Goal: Task Accomplishment & Management: Manage account settings

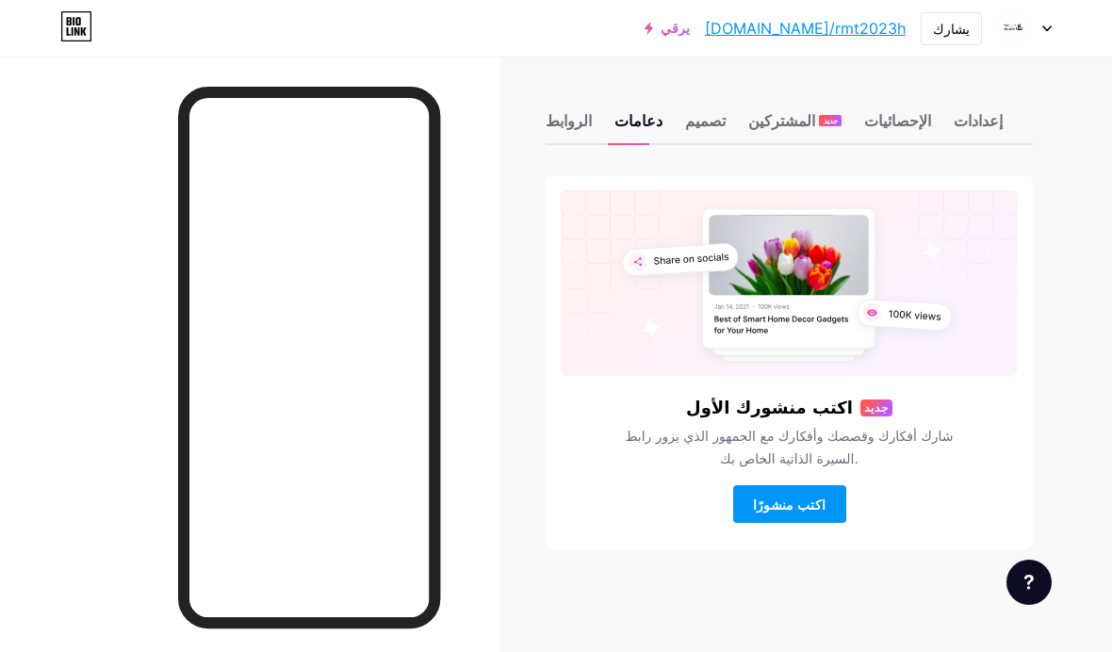
click at [705, 123] on font "تصميم" at bounding box center [705, 120] width 41 height 19
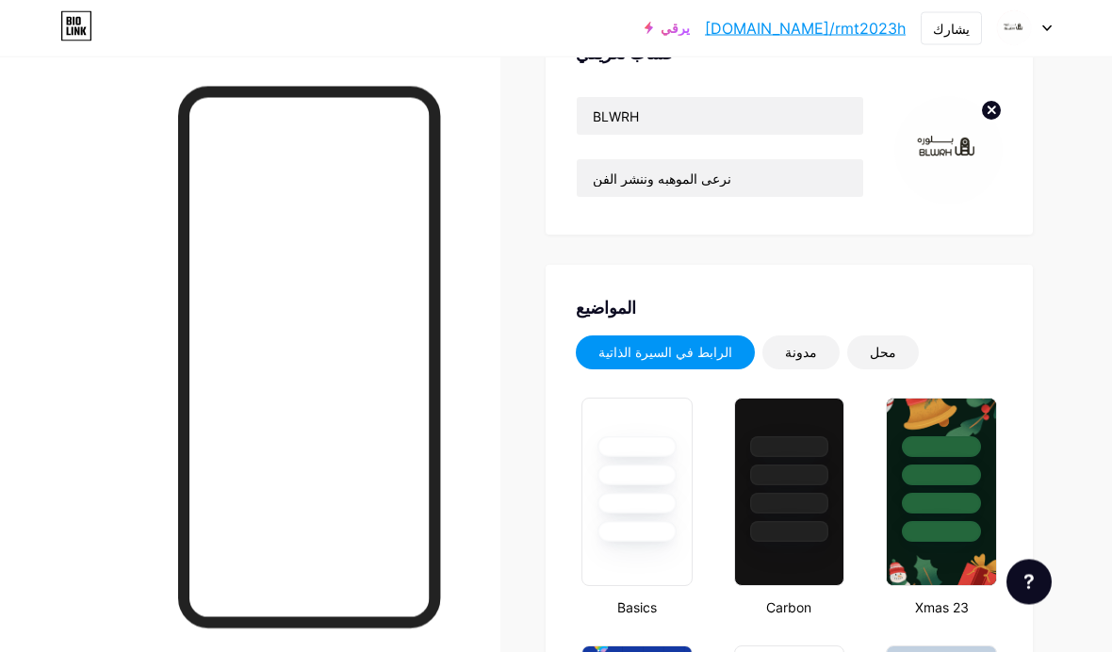
type input "#000000"
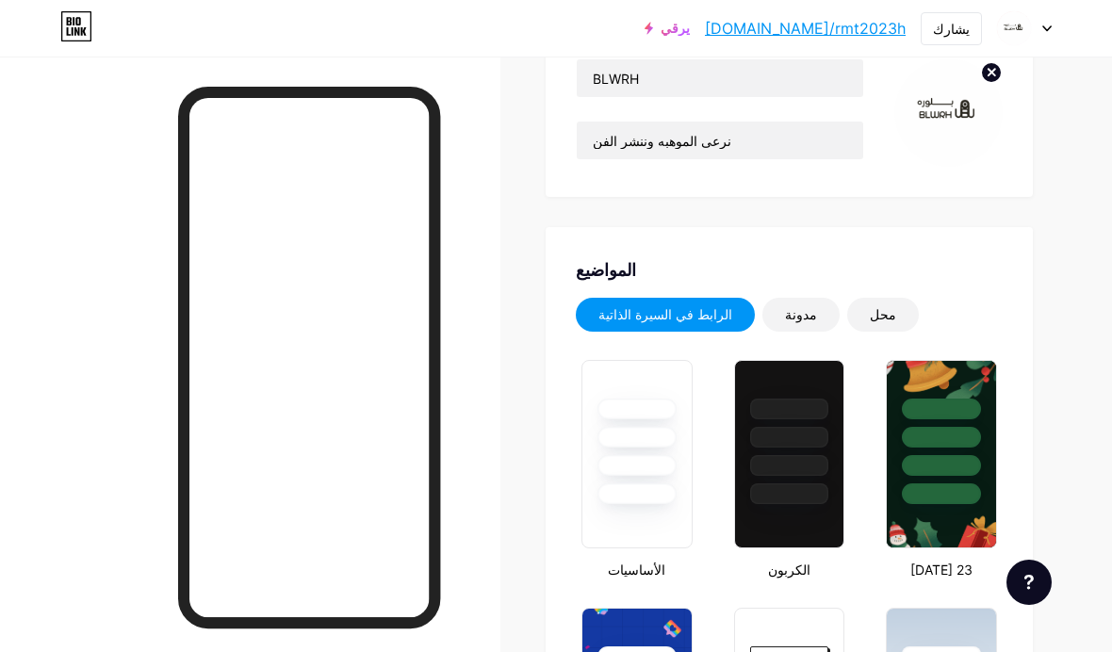
scroll to position [247, 0]
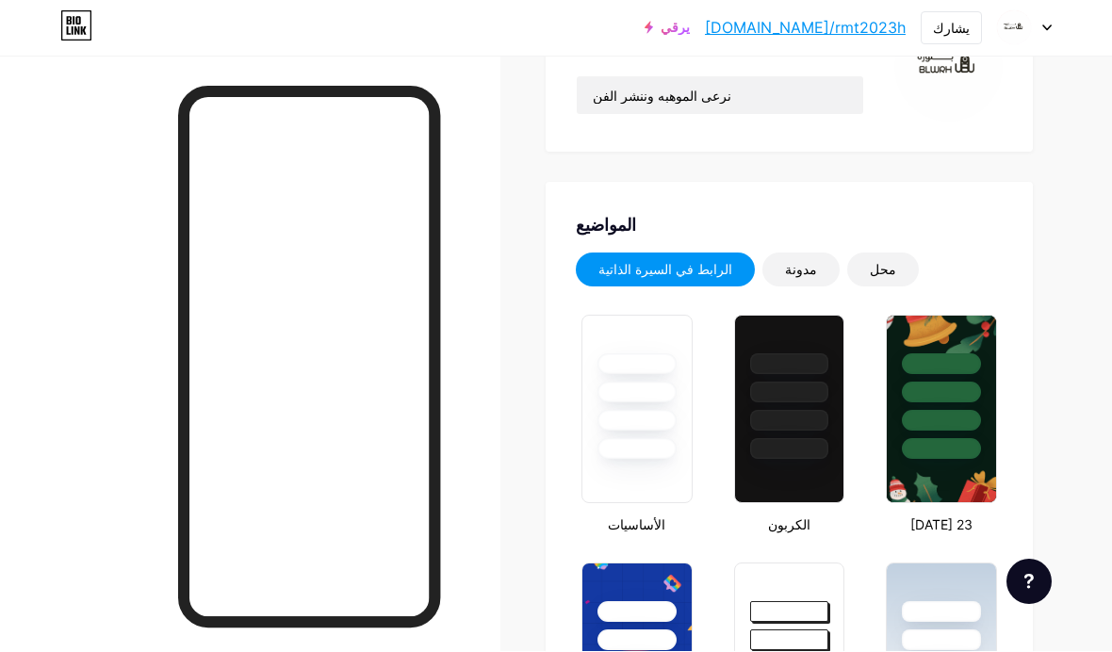
click at [785, 271] on font "مدونة" at bounding box center [801, 270] width 32 height 16
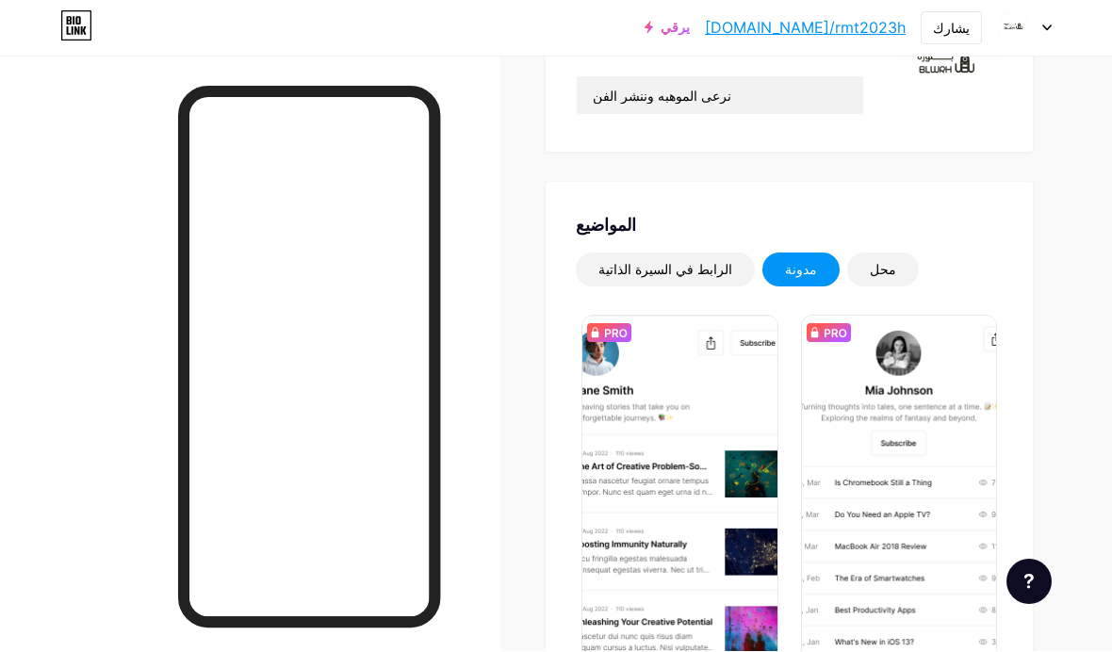
scroll to position [248, 0]
click at [870, 265] on font "محل" at bounding box center [883, 269] width 26 height 16
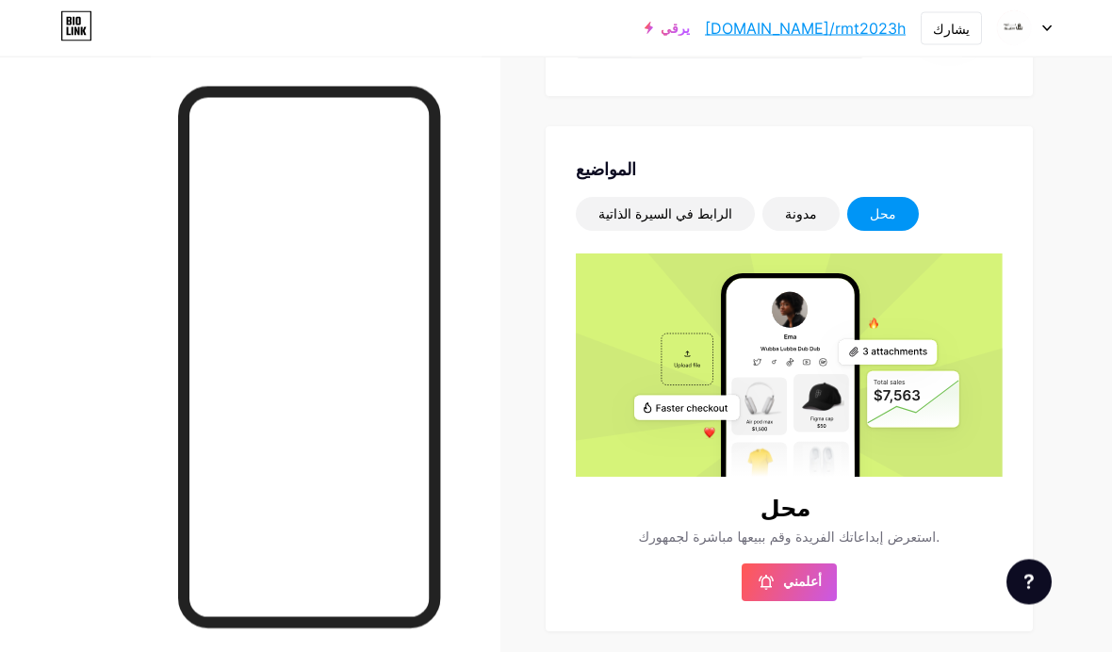
click at [778, 223] on div "مدونة" at bounding box center [801, 215] width 77 height 34
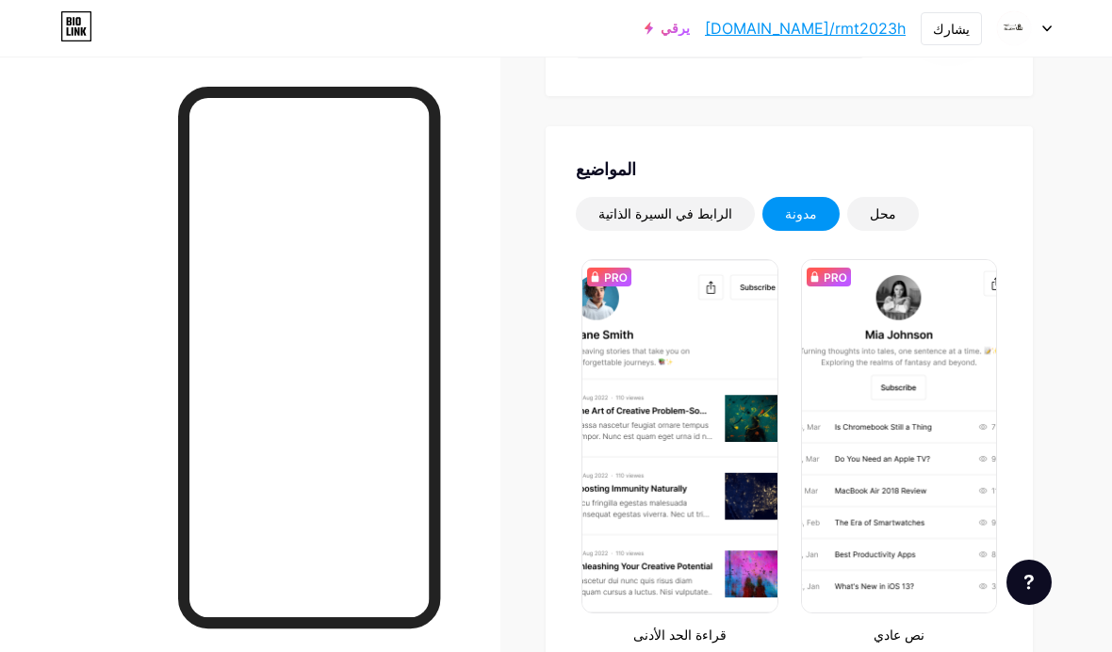
click at [675, 222] on div "الرابط في السيرة الذاتية" at bounding box center [666, 214] width 134 height 19
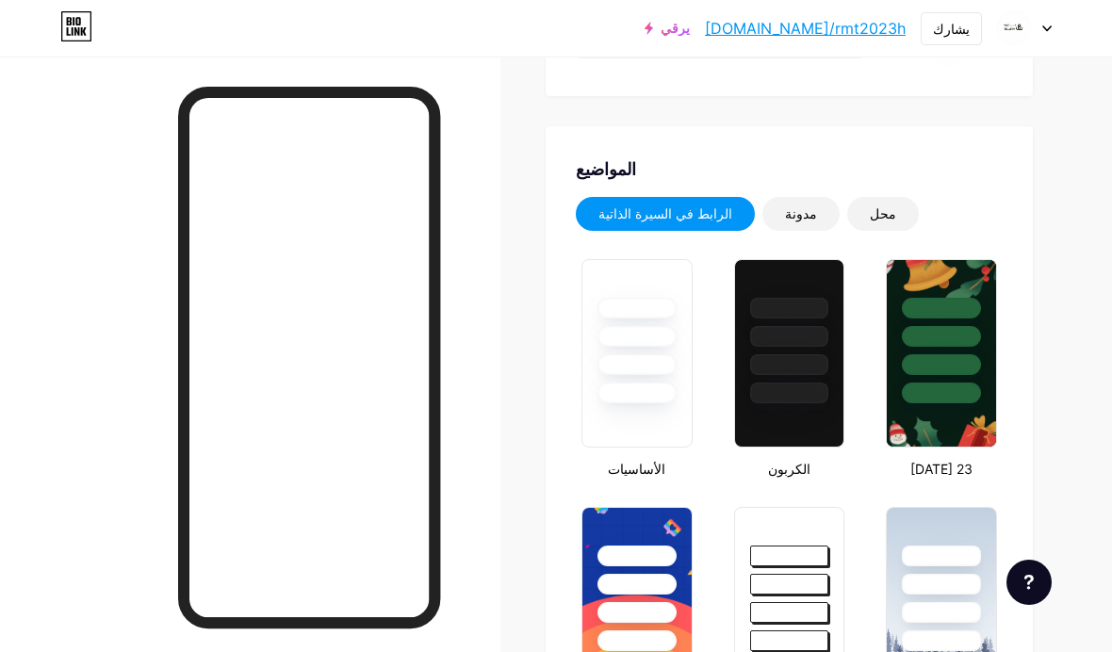
click at [870, 217] on font "محل" at bounding box center [883, 214] width 26 height 16
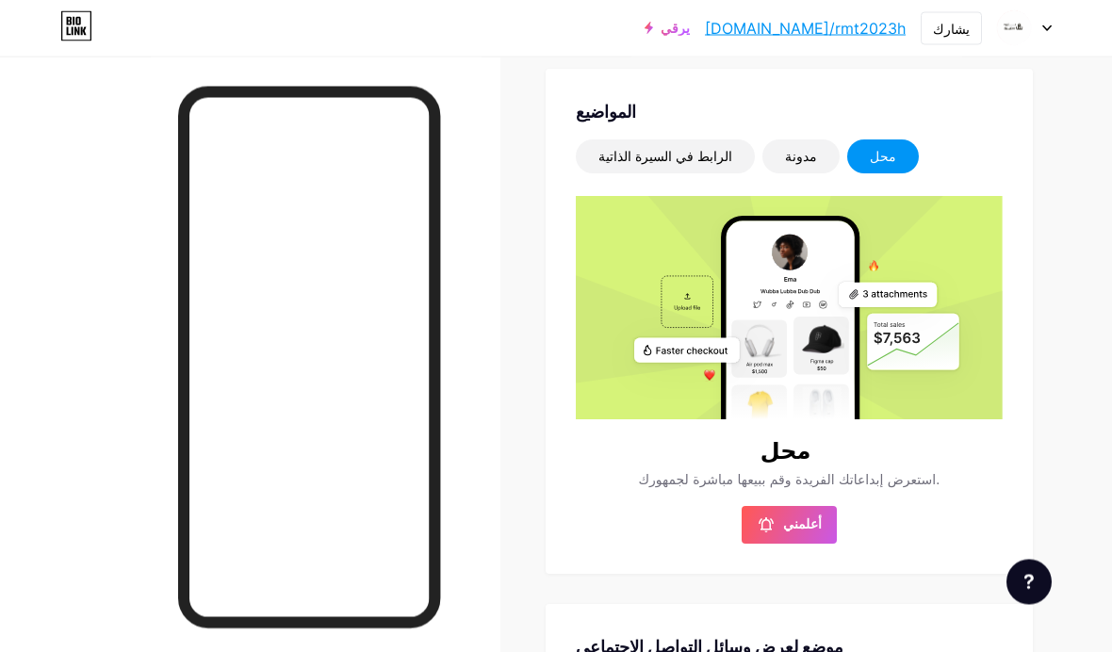
scroll to position [361, 0]
click at [784, 156] on div "مدونة" at bounding box center [801, 157] width 77 height 34
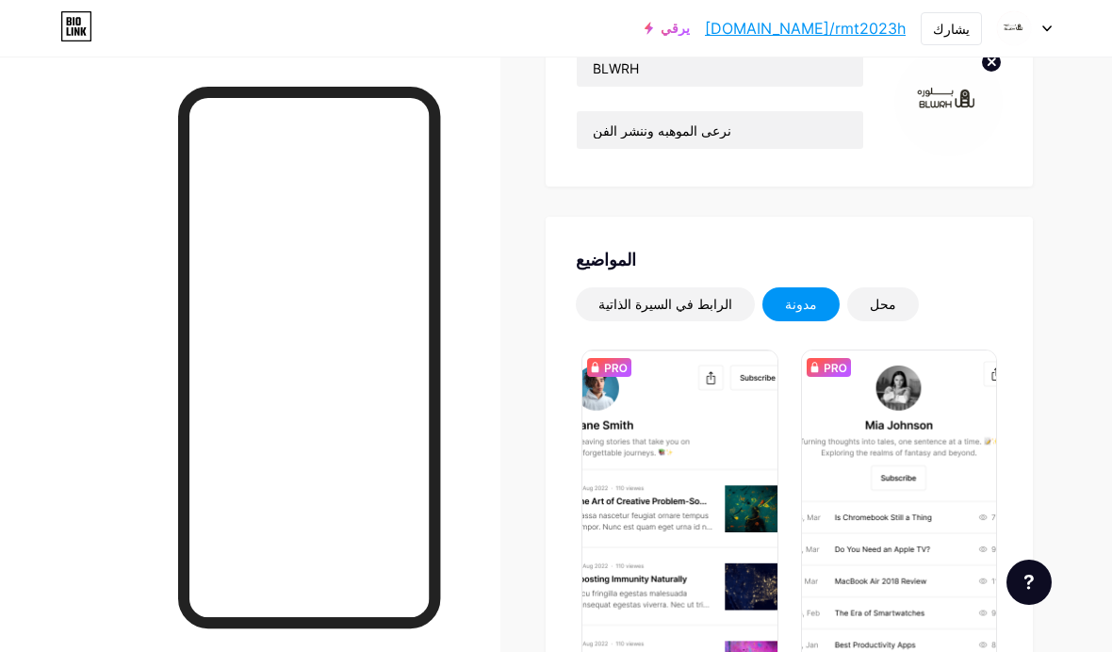
scroll to position [0, 0]
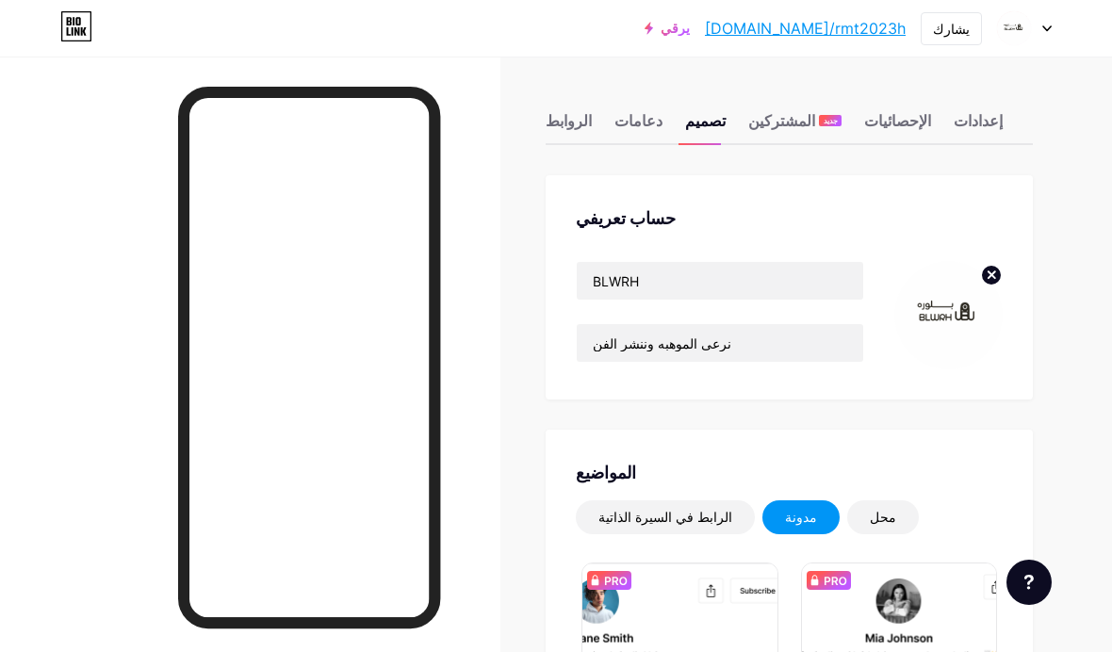
click at [666, 516] on font "الرابط في السيرة الذاتية" at bounding box center [666, 517] width 134 height 16
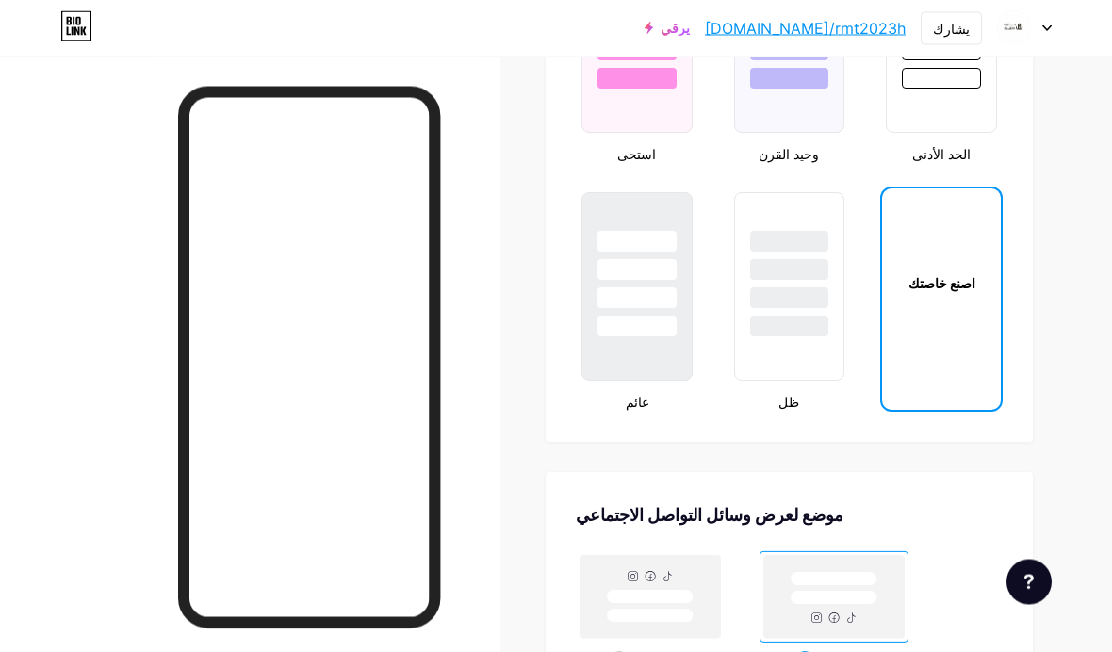
scroll to position [2105, 0]
click at [923, 279] on font "اصنع خاصتك" at bounding box center [942, 284] width 67 height 16
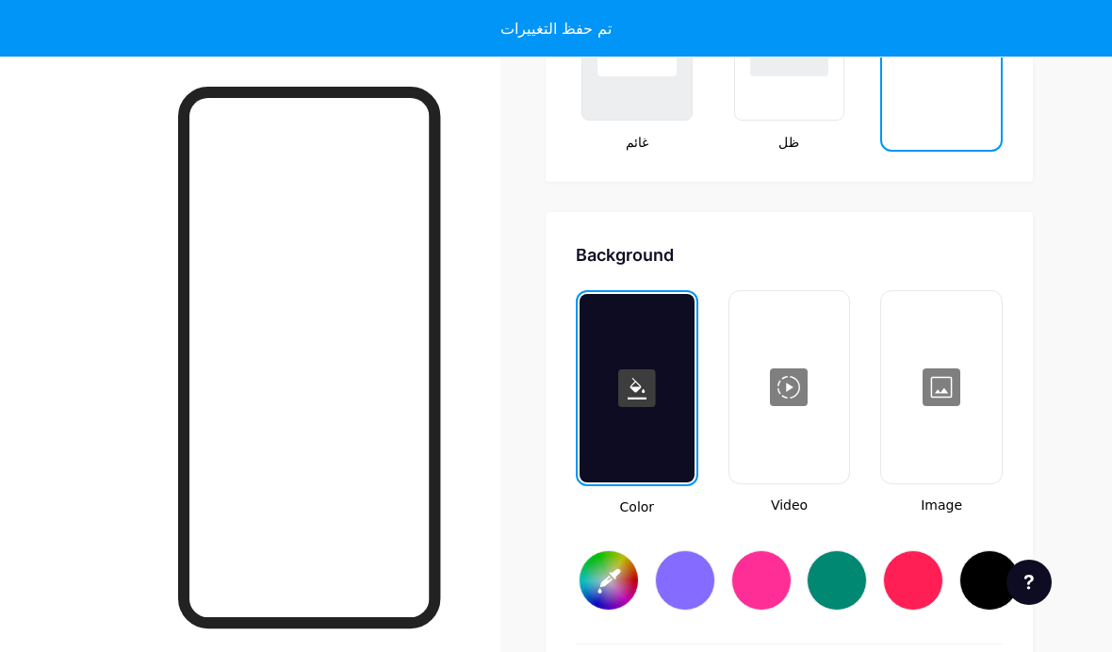
click at [932, 42] on div "تم حفظ التغييرات" at bounding box center [556, 28] width 1112 height 57
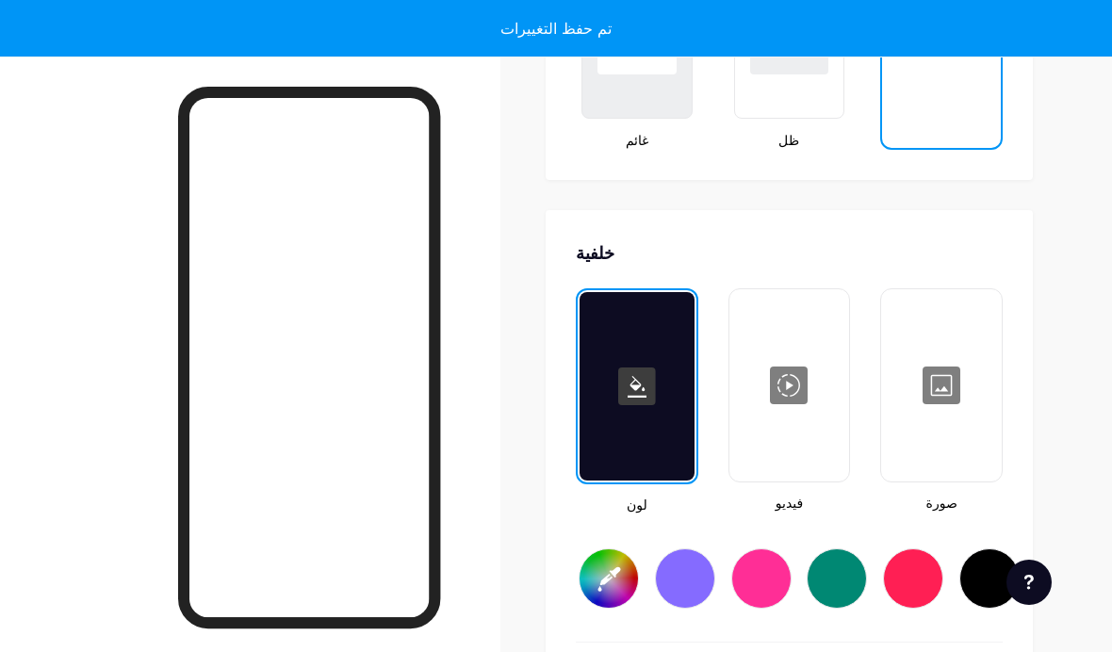
scroll to position [2503, 0]
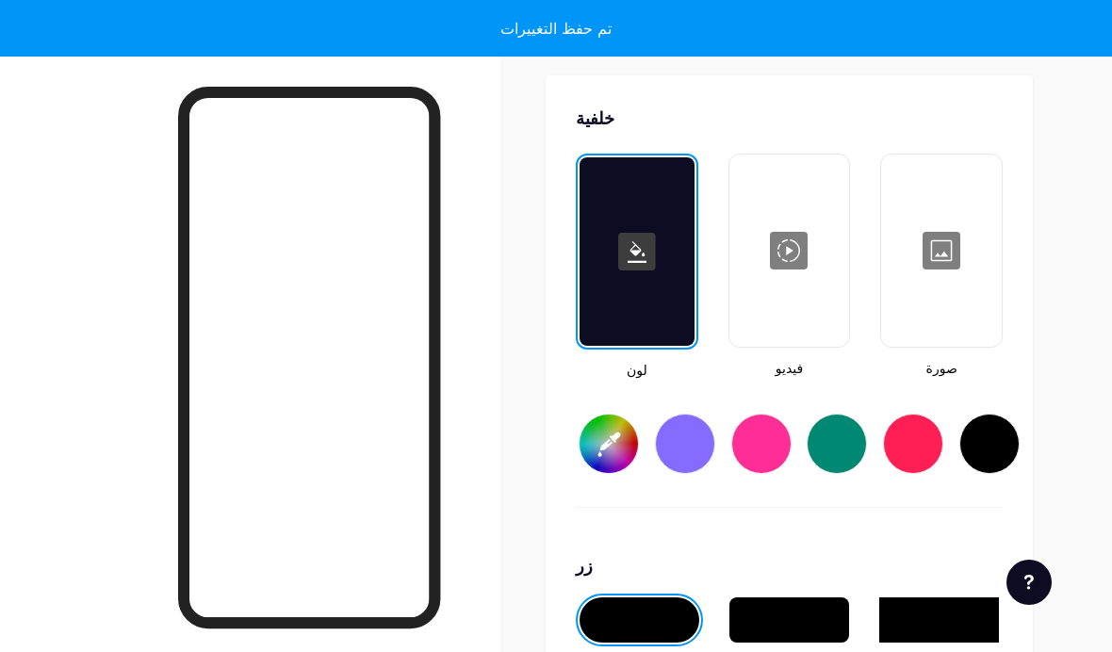
type input "#ffffff"
type input "#000000"
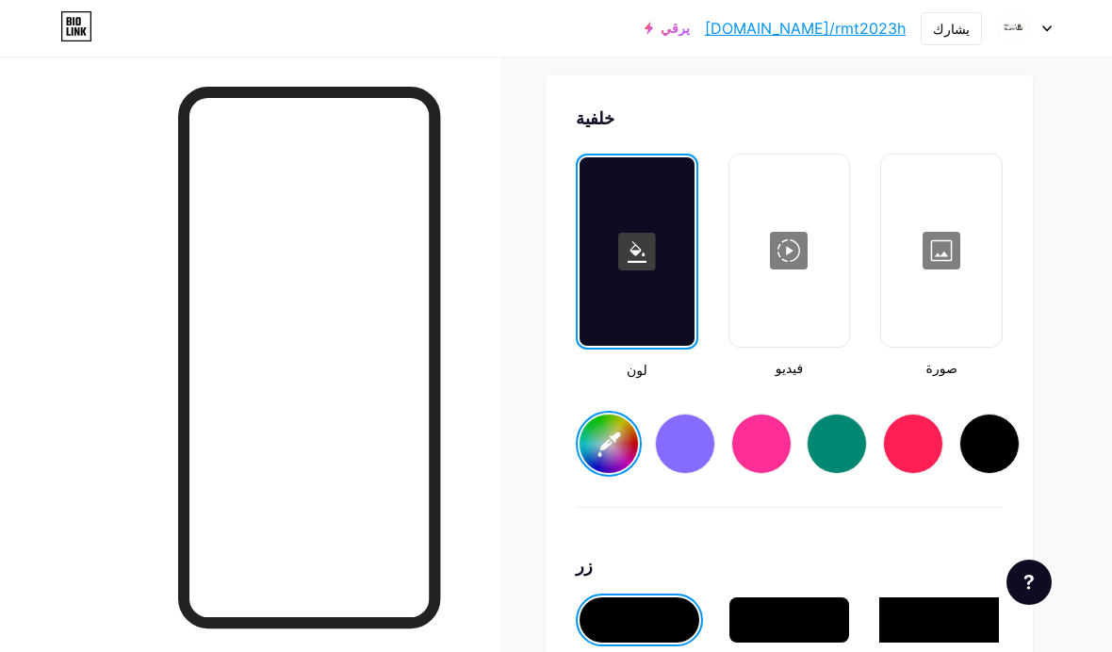
click at [609, 428] on input "#ffffff" at bounding box center [609, 444] width 58 height 58
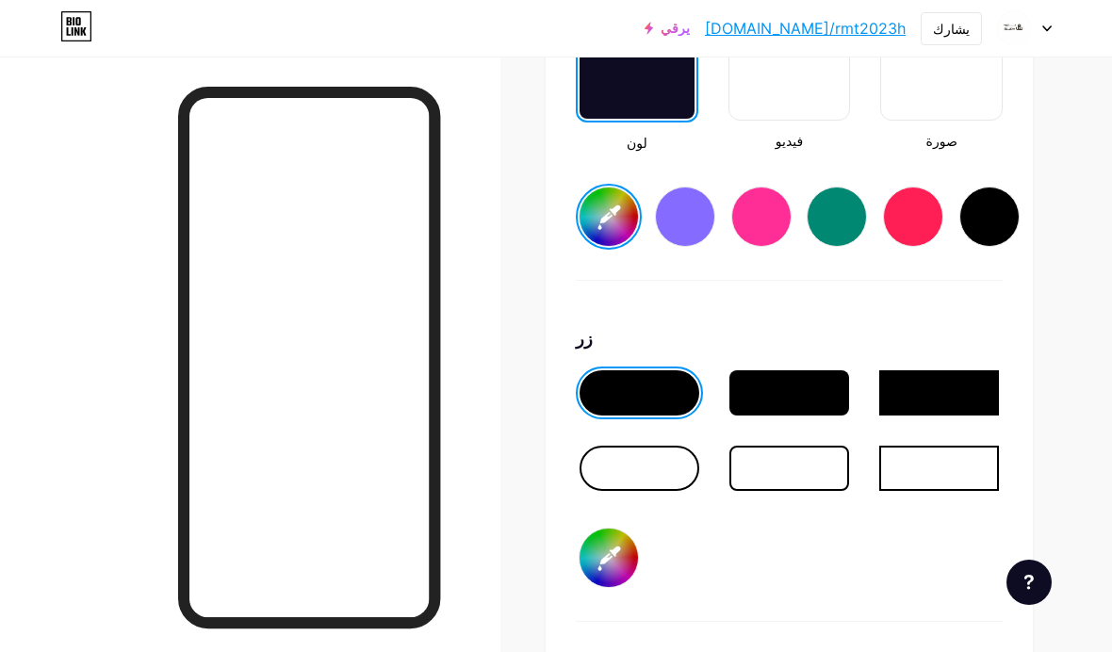
scroll to position [2742, 0]
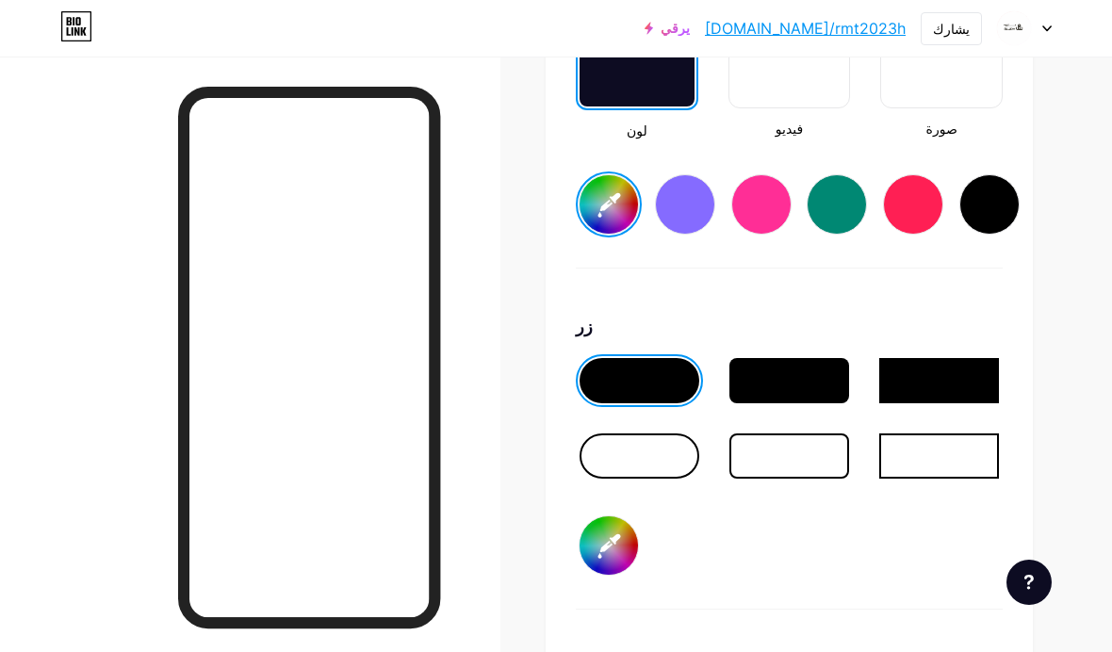
click at [661, 386] on div at bounding box center [640, 380] width 120 height 45
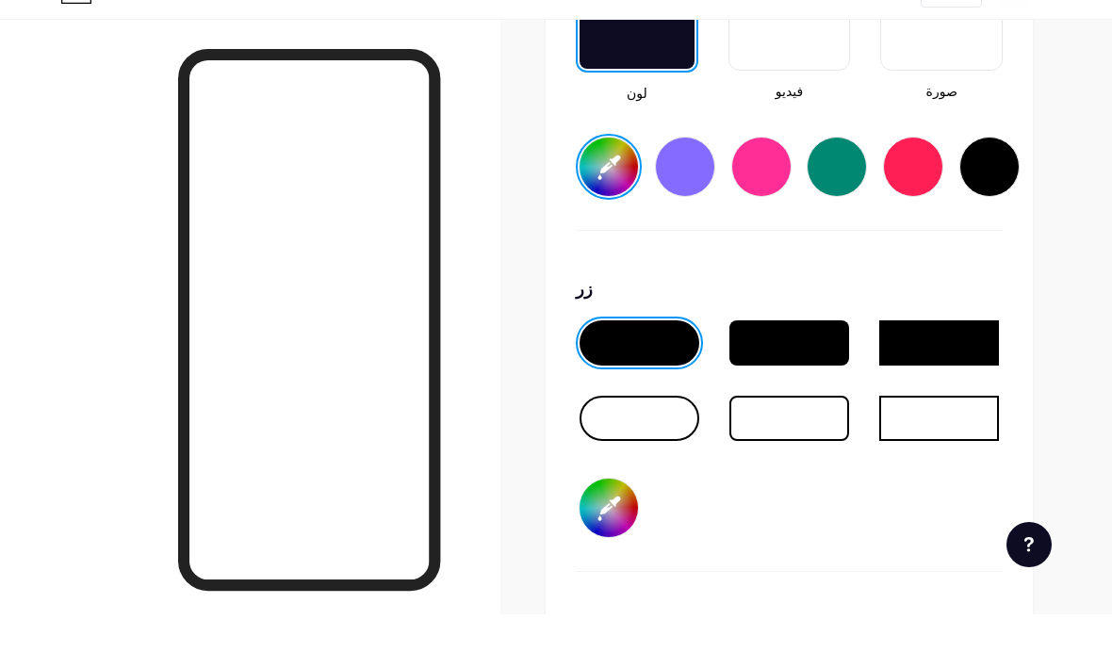
click at [606, 517] on input "#000000" at bounding box center [609, 546] width 58 height 58
type input "#ffecd4"
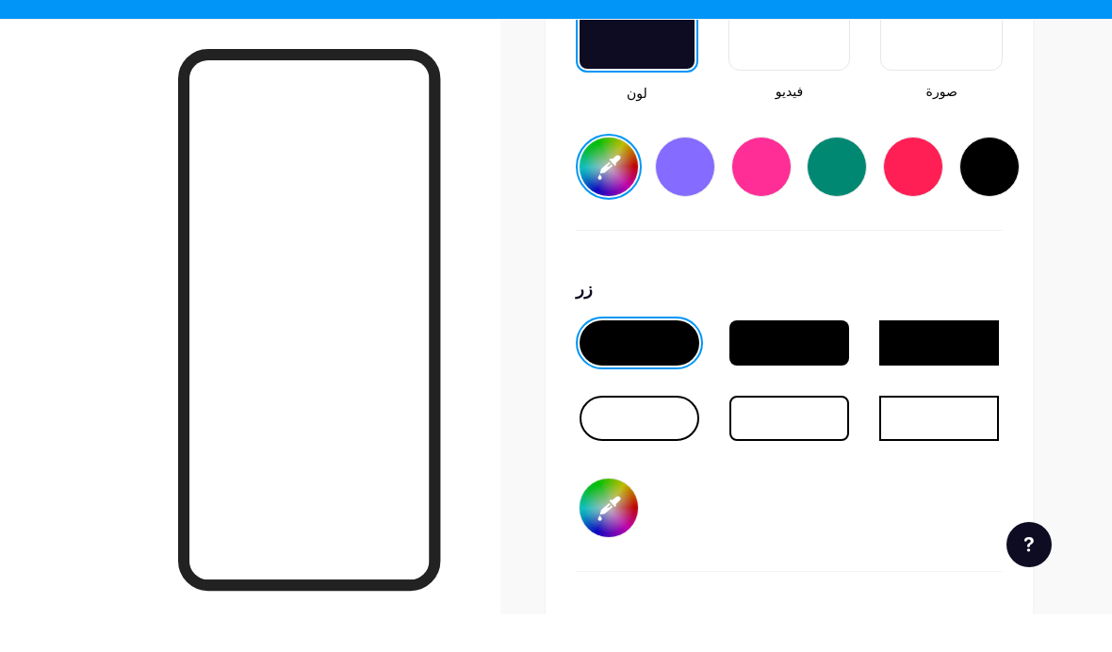
scroll to position [2780, 0]
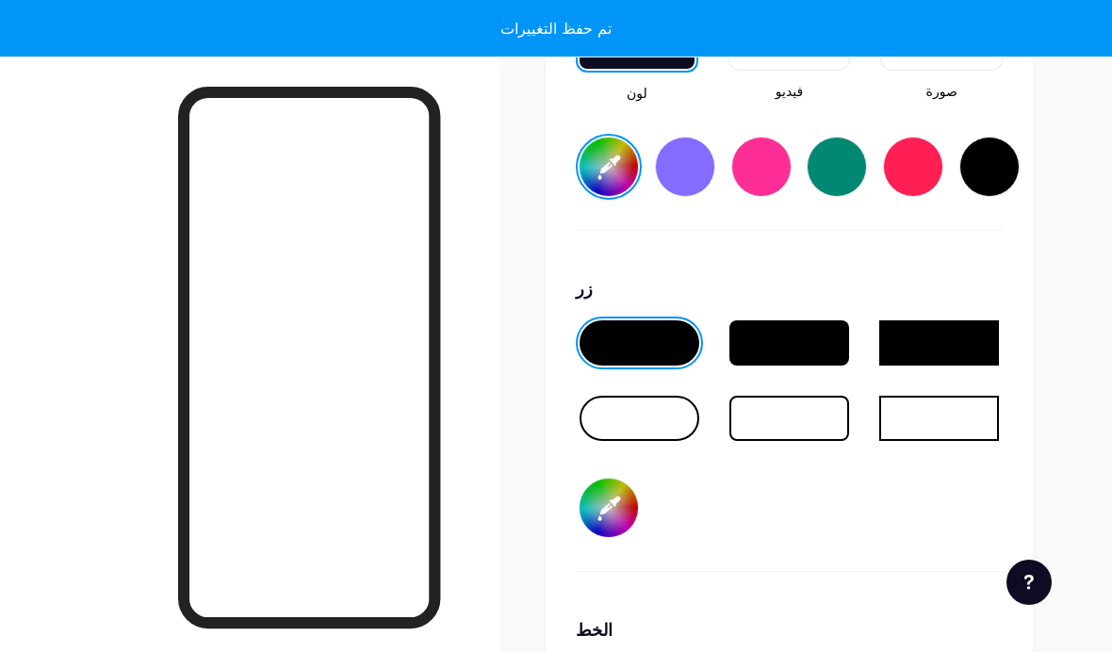
type input "#fefcdd"
type input "#ffecd4"
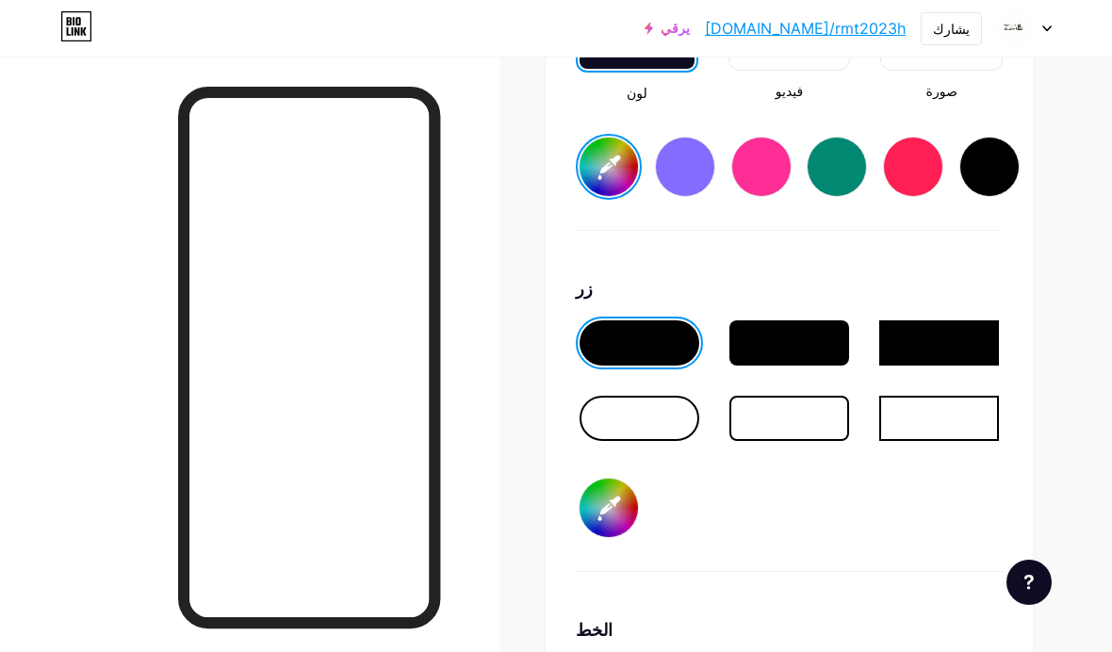
type input "#f7fadb"
type input "#ffecd4"
type input "#ffffff"
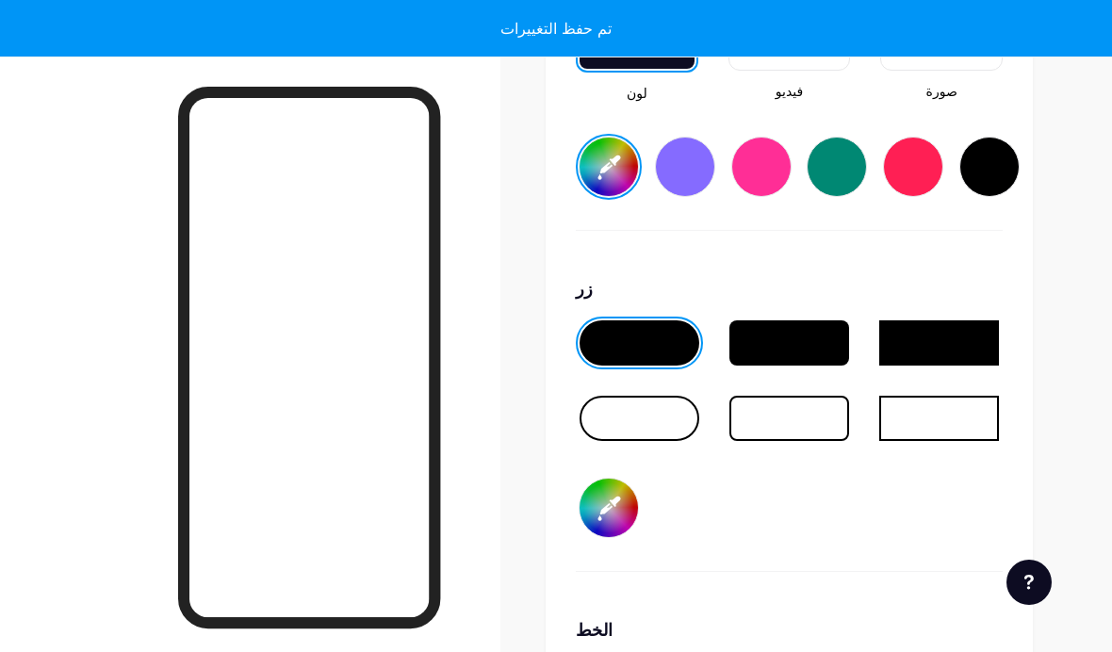
type input "#ffecd4"
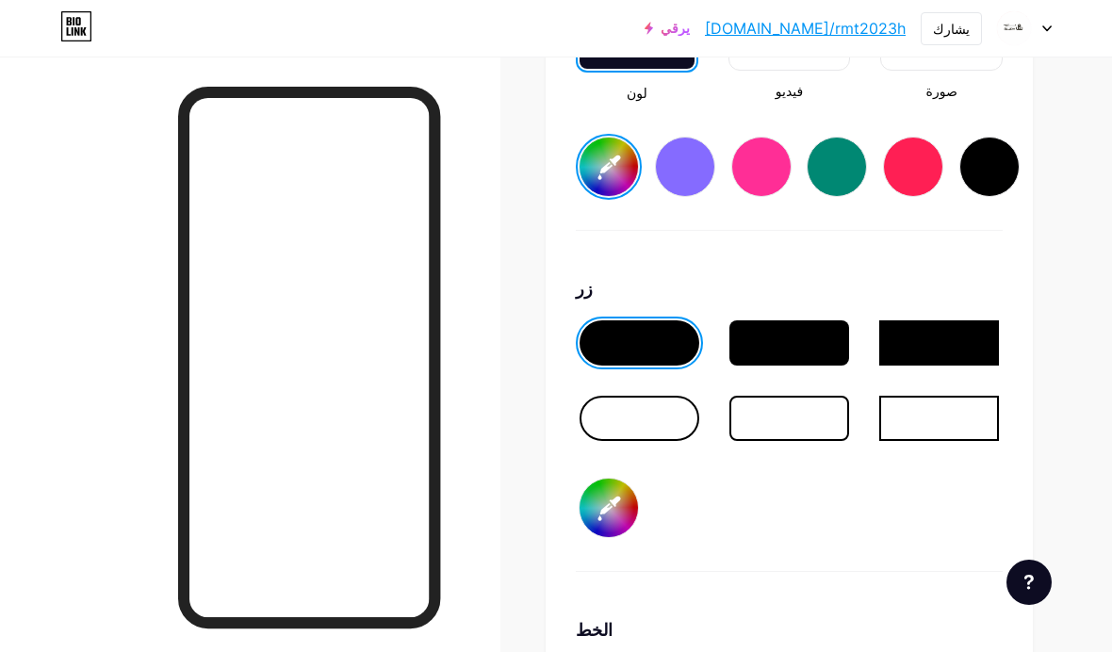
type input "#fcffff"
type input "#ffecd4"
type input "#f6ffff"
type input "#ffecd4"
type input "#eeffff"
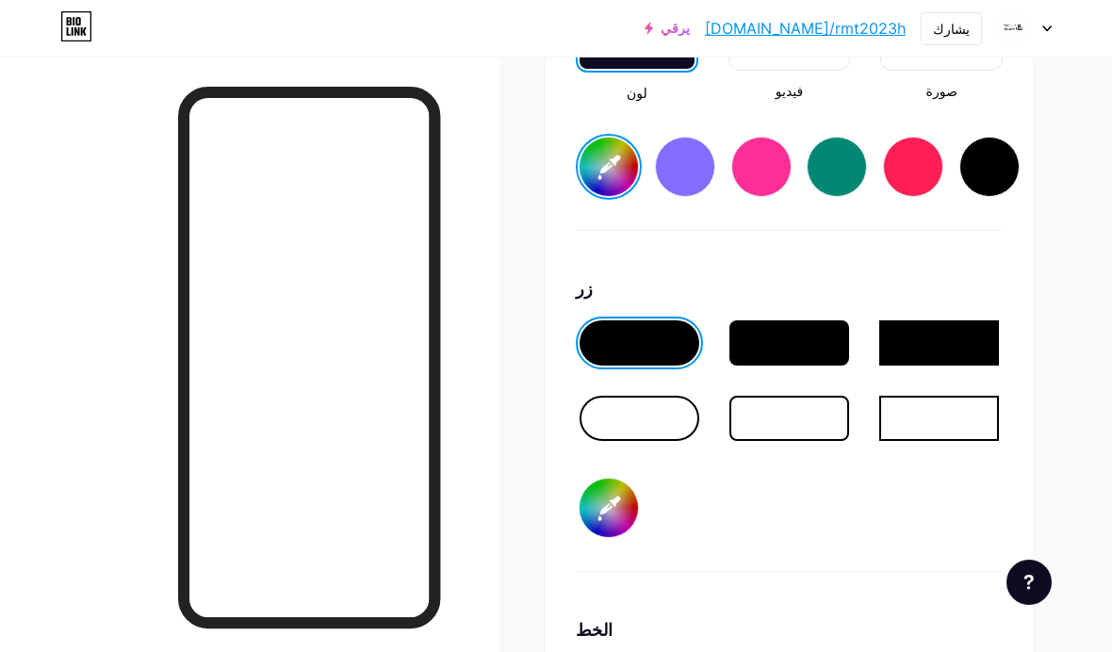
type input "#ffecd4"
type input "#e2ffff"
type input "#ffecd4"
type input "#d6ffff"
type input "#ffecd4"
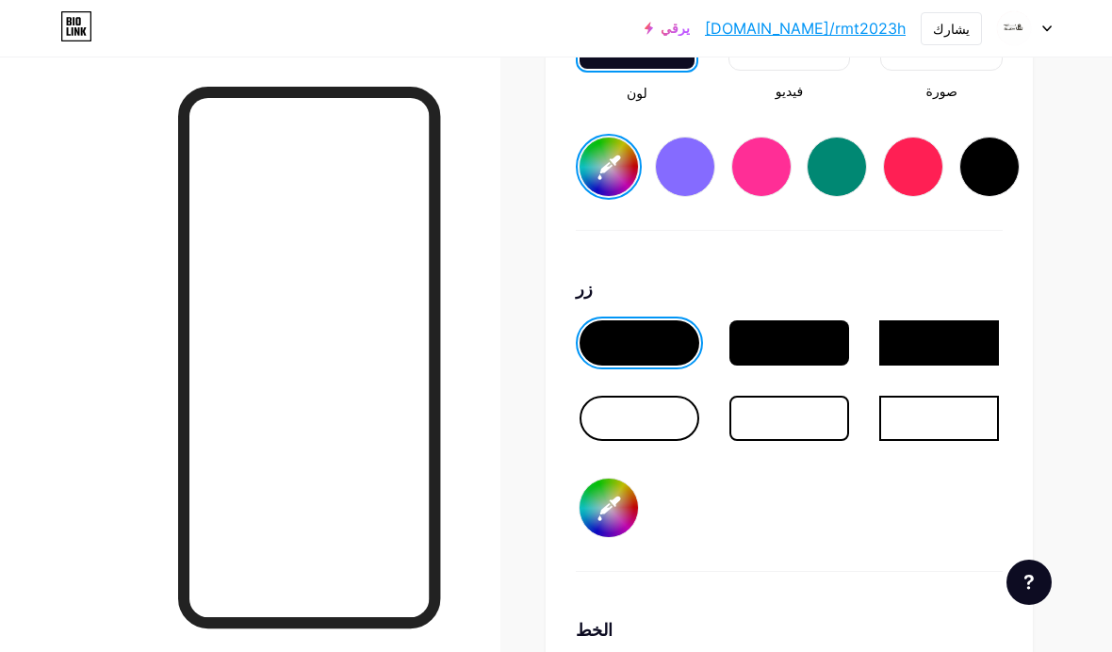
type input "#c8ffff"
type input "#ffecd4"
type input "#b9ffff"
type input "#ffecd4"
type input "#abffff"
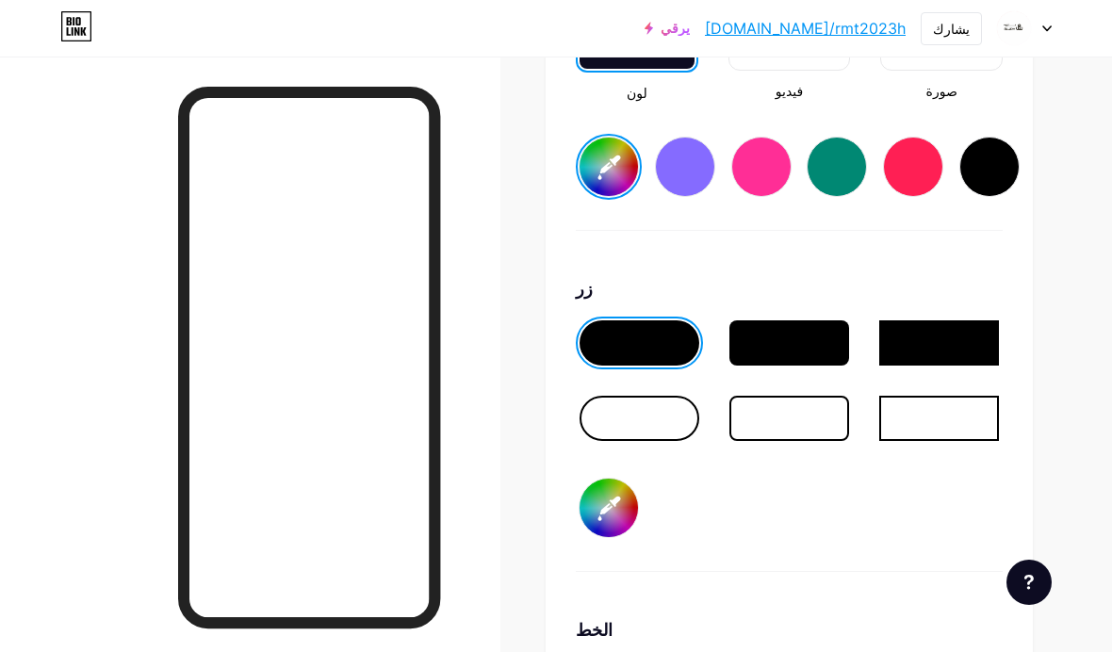
type input "#ffecd4"
type input "#9fffff"
type input "#ffecd4"
type input "#93ffff"
type input "#ffecd4"
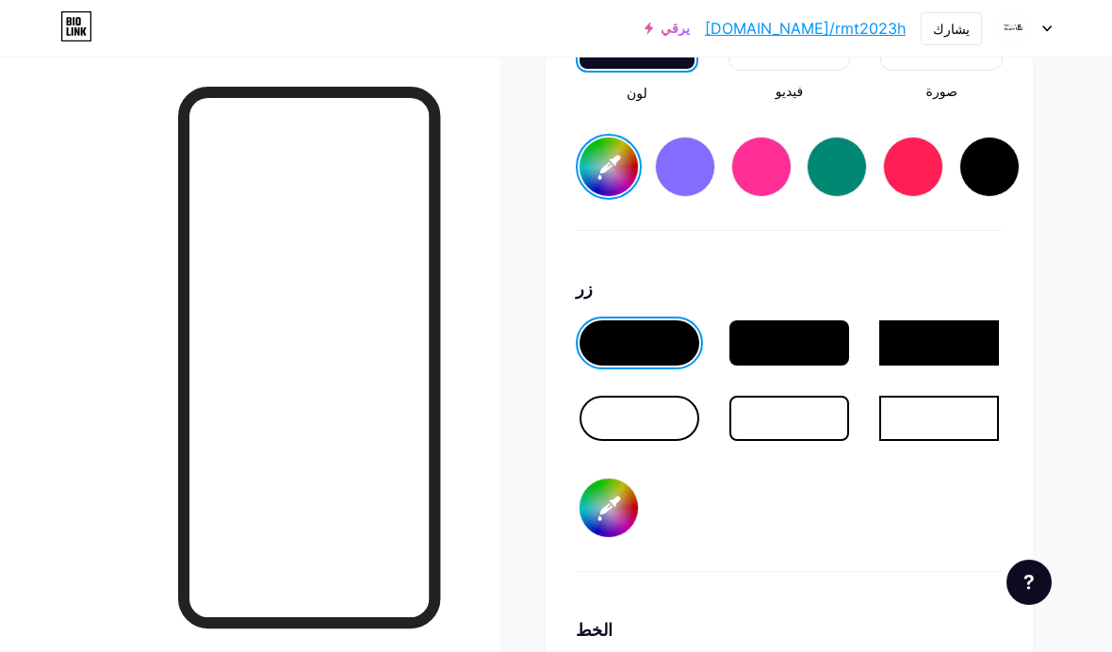
type input "#86ffff"
type input "#ffecd4"
type input "#7bffff"
type input "#ffecd4"
type input "#71ffff"
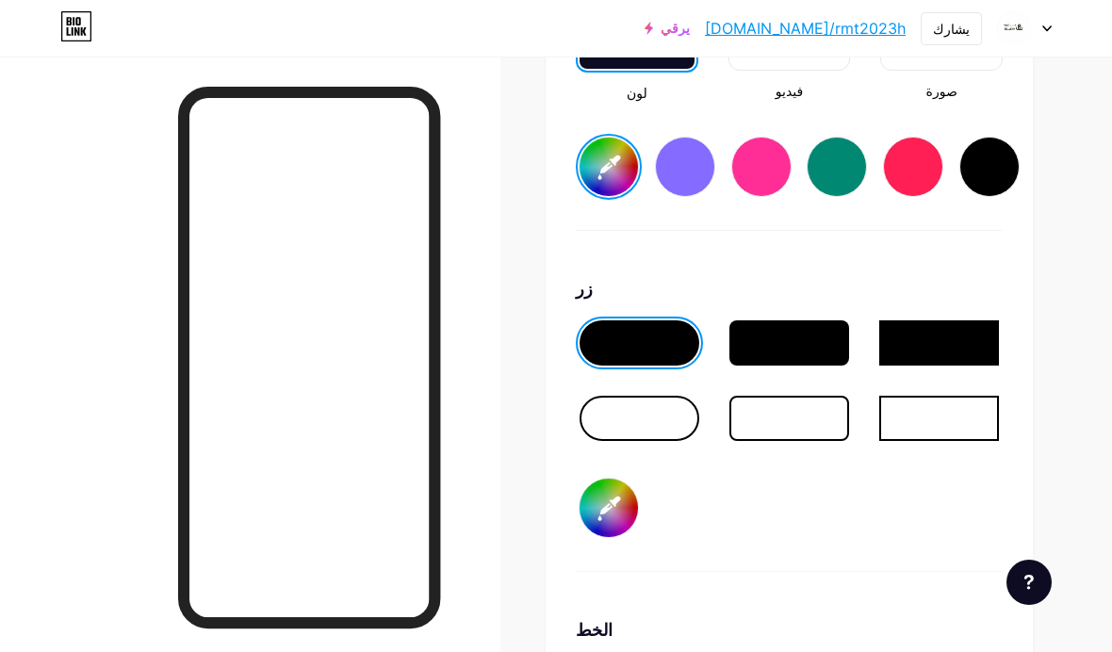
type input "#ffecd4"
type input "#68ffff"
type input "#ffecd4"
type input "#62ffff"
type input "#ffecd4"
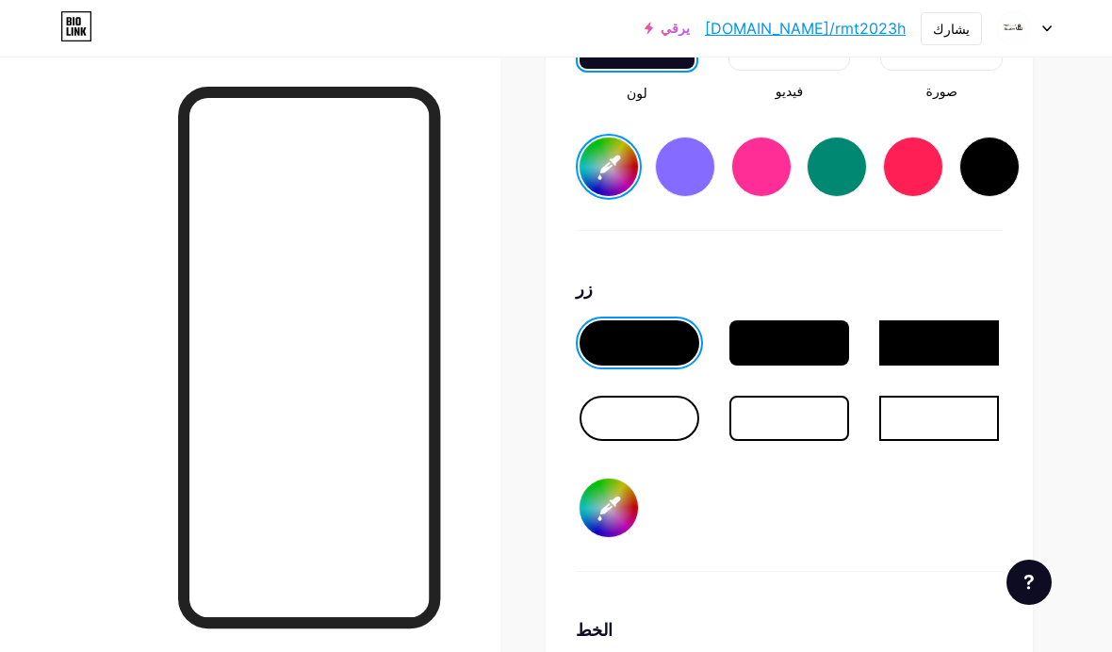
type input "#5bffff"
type input "#ffecd4"
type input "#55ffff"
type input "#ffecd4"
type input "#51ffff"
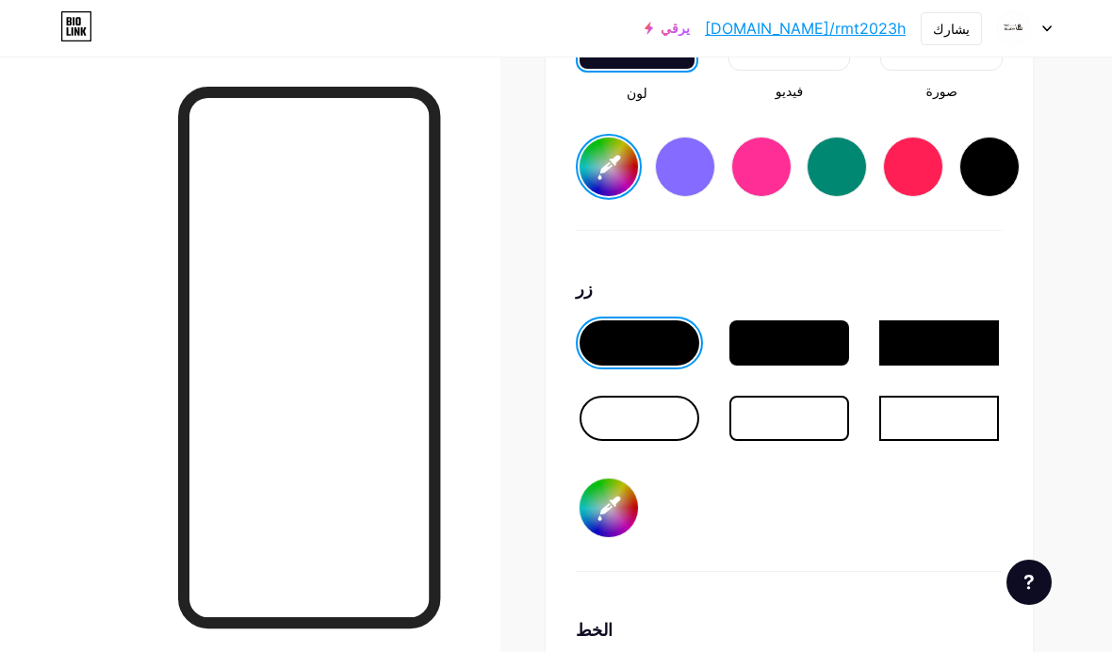
type input "#ffecd4"
type input "#4fffff"
type input "#ffecd4"
type input "#4effff"
type input "#ffecd4"
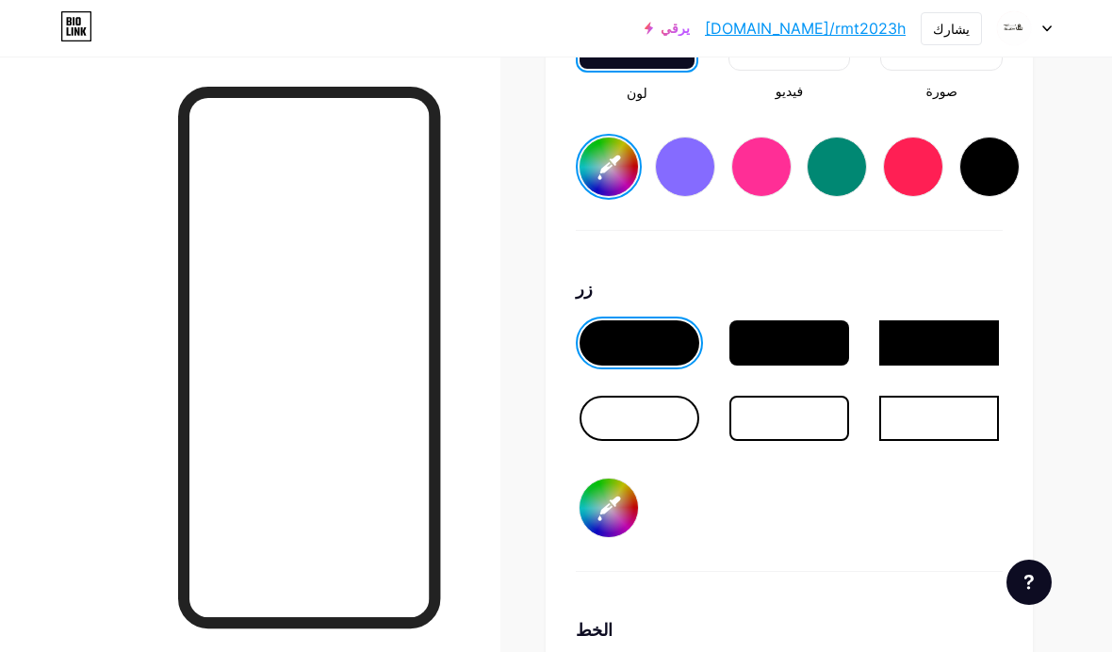
type input "#4dffff"
type input "#ffecd4"
type input "#4cffff"
type input "#ffecd4"
type input "#4dffff"
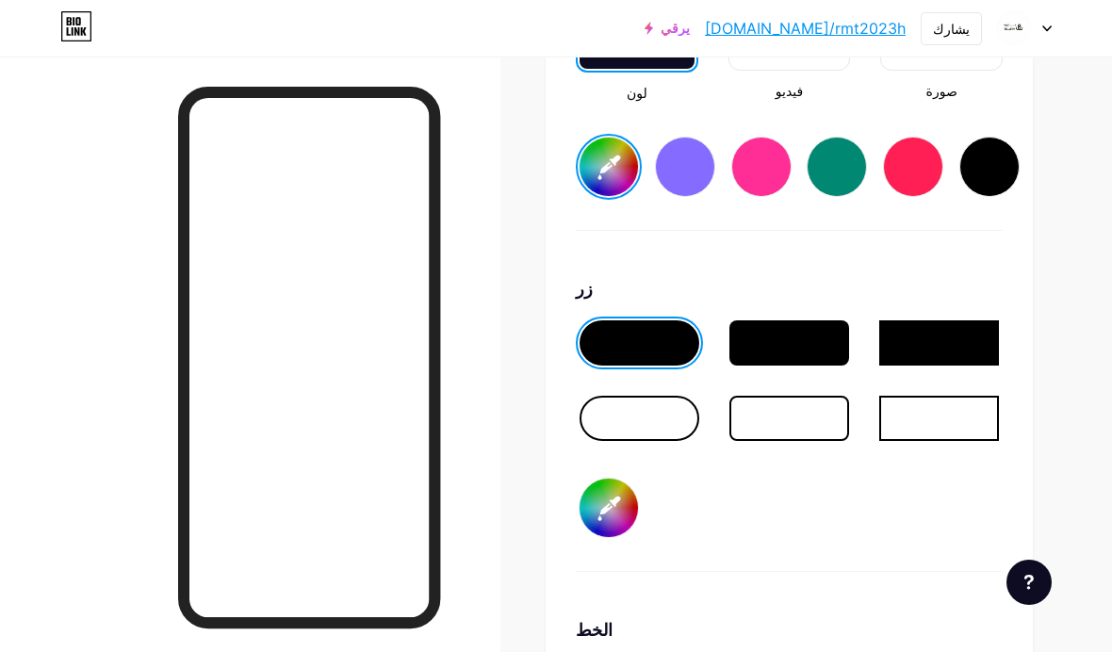
type input "#ffecd4"
type input "#4fffff"
type input "#ffecd4"
type input "#55ffff"
type input "#ffecd4"
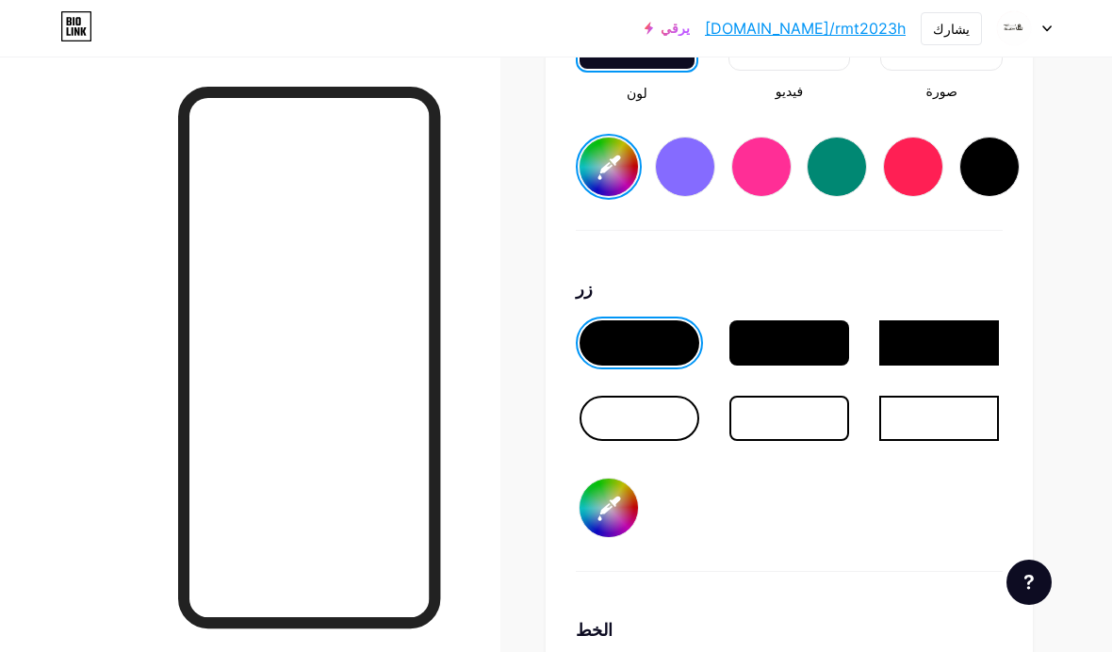
type input "#5cffff"
type input "#ffecd4"
type input "#65ffff"
type input "#ffecd4"
type input "#6effff"
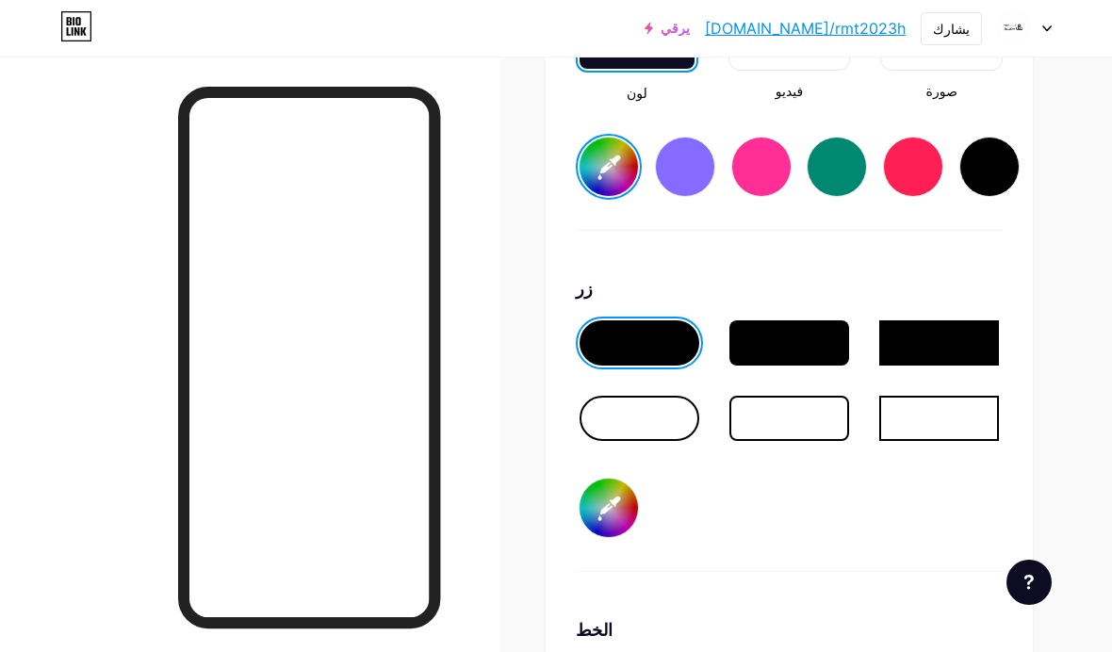
type input "#ffecd4"
type input "#79ffff"
type input "#ffecd4"
type input "#84ffff"
type input "#ffecd4"
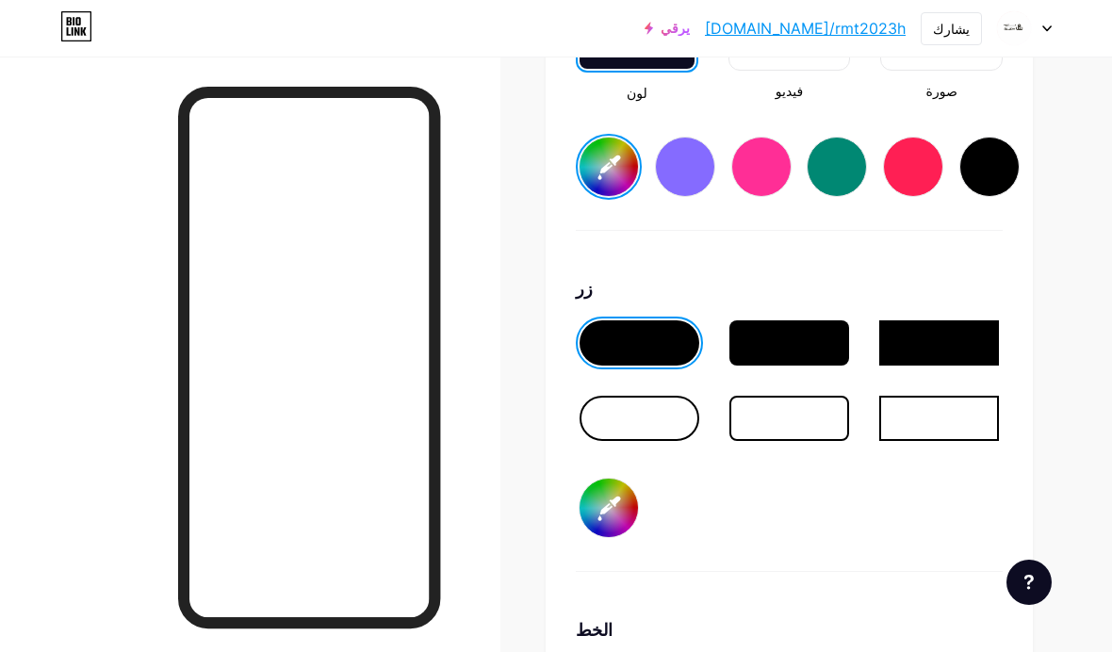
type input "#8fffff"
type input "#ffecd4"
type input "#9affff"
type input "#ffecd4"
type input "#a6ffff"
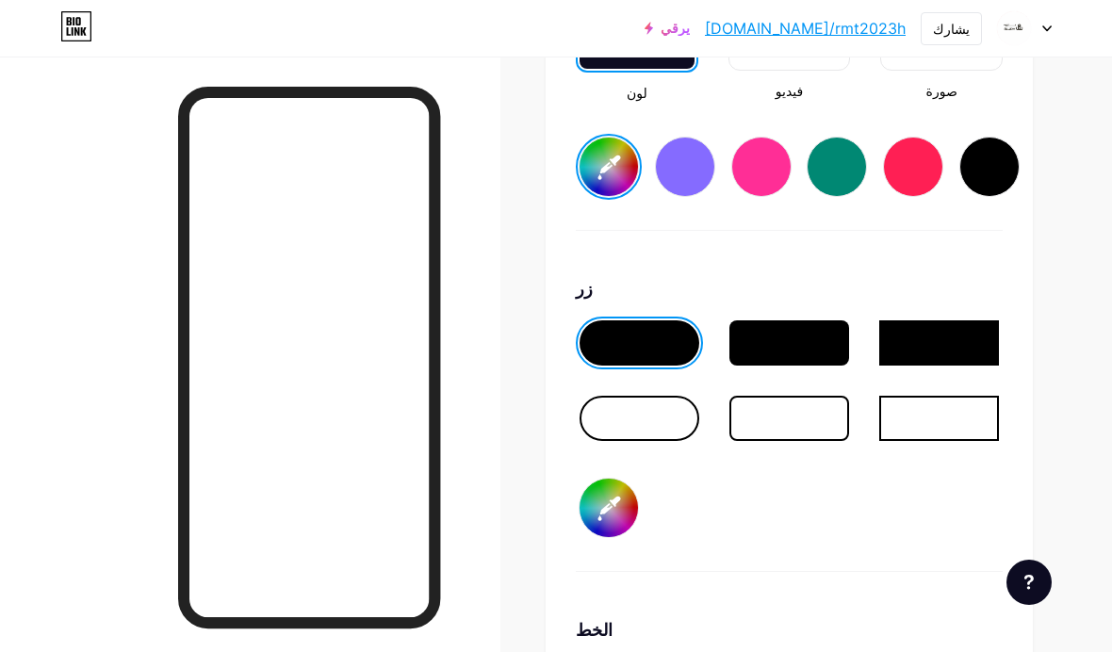
type input "#ffecd4"
type input "#afffff"
type input "#ffecd4"
type input "#b9ffff"
type input "#ffecd4"
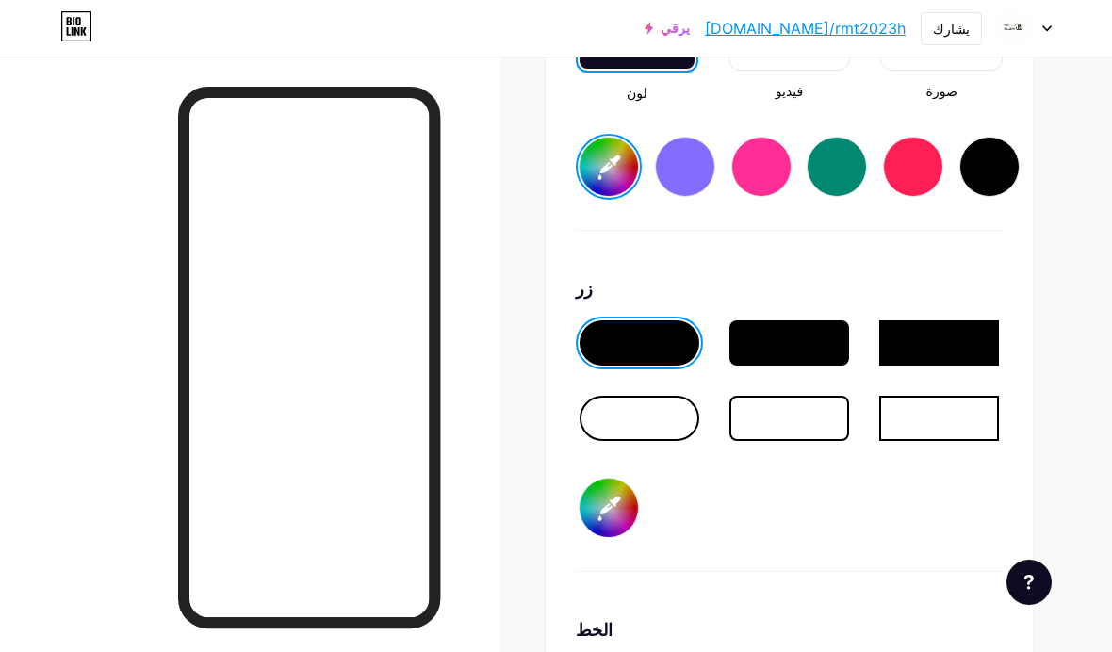
type input "#c2ffff"
type input "#ffecd4"
type input "#caffff"
type input "#ffecd4"
type input "#d2ffff"
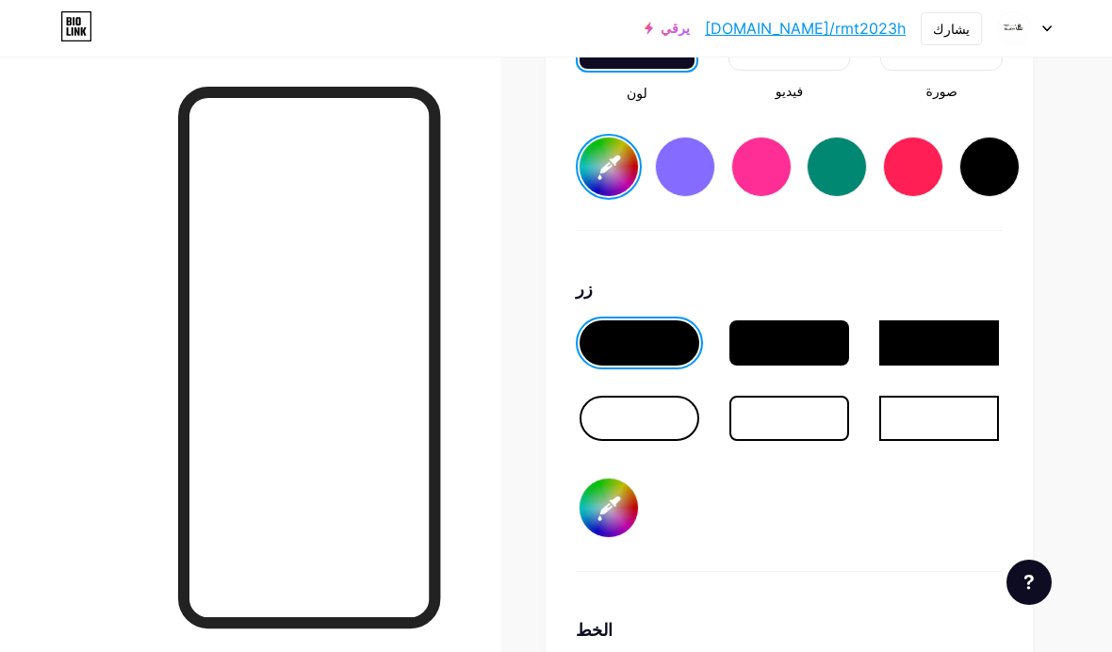
type input "#ffecd4"
type input "#d8ffff"
type input "#ffecd4"
type input "#ddffff"
type input "#ffecd4"
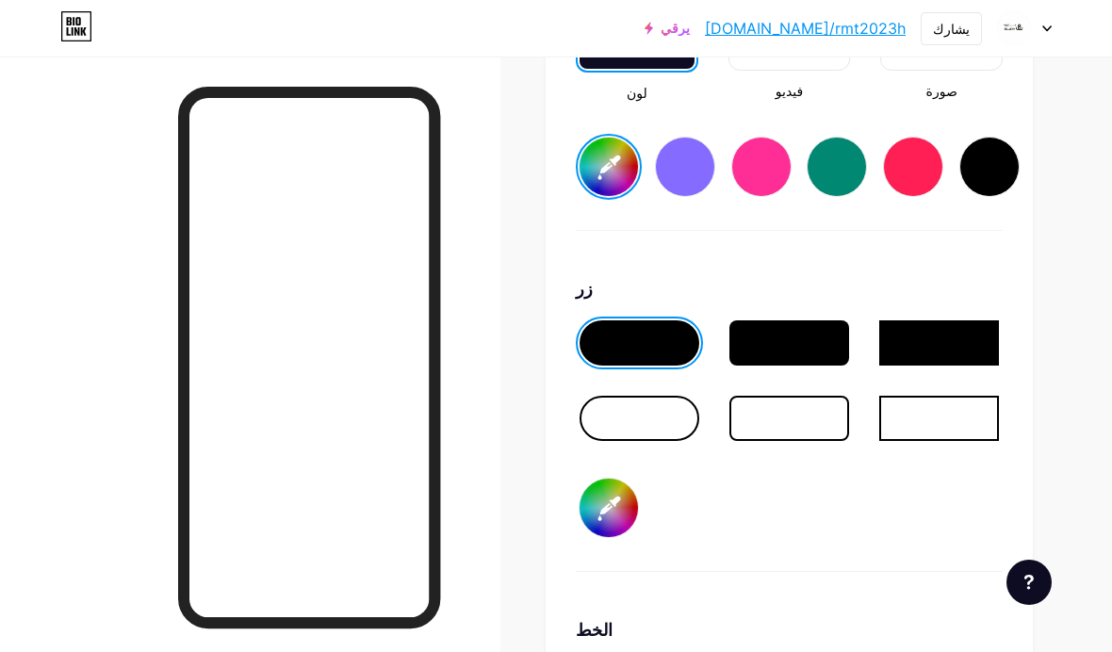
type input "#e3ffff"
type input "#ffecd4"
type input "#eaffff"
type input "#ffecd4"
type input "#f0ffff"
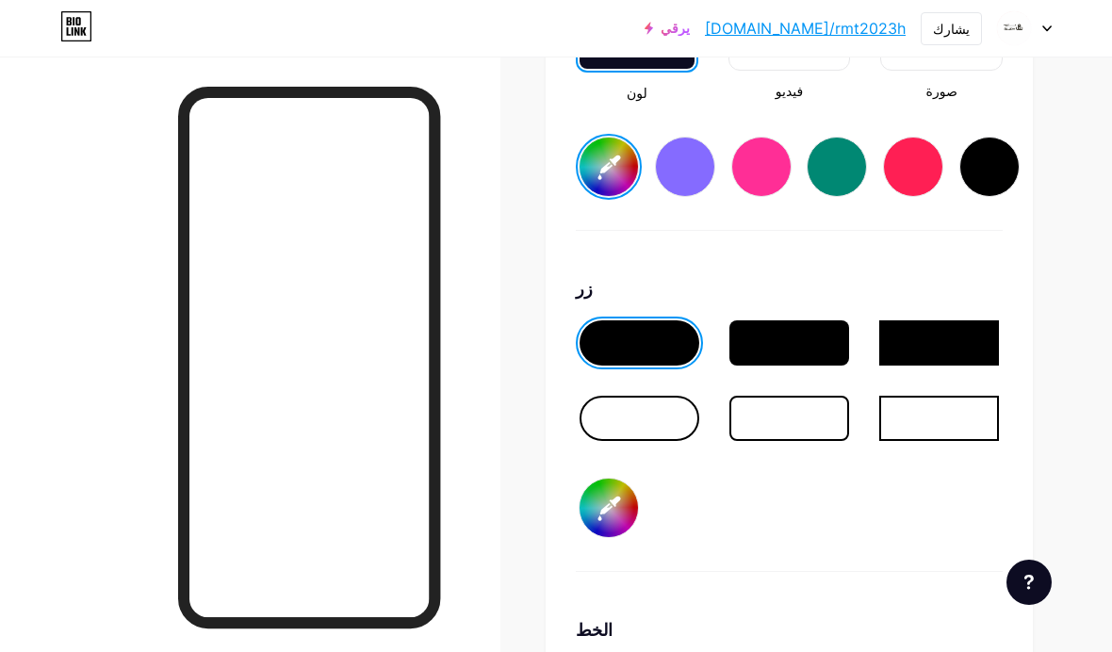
type input "#ffecd4"
type input "#f5ffff"
type input "#ffecd4"
type input "#faffff"
type input "#ffecd4"
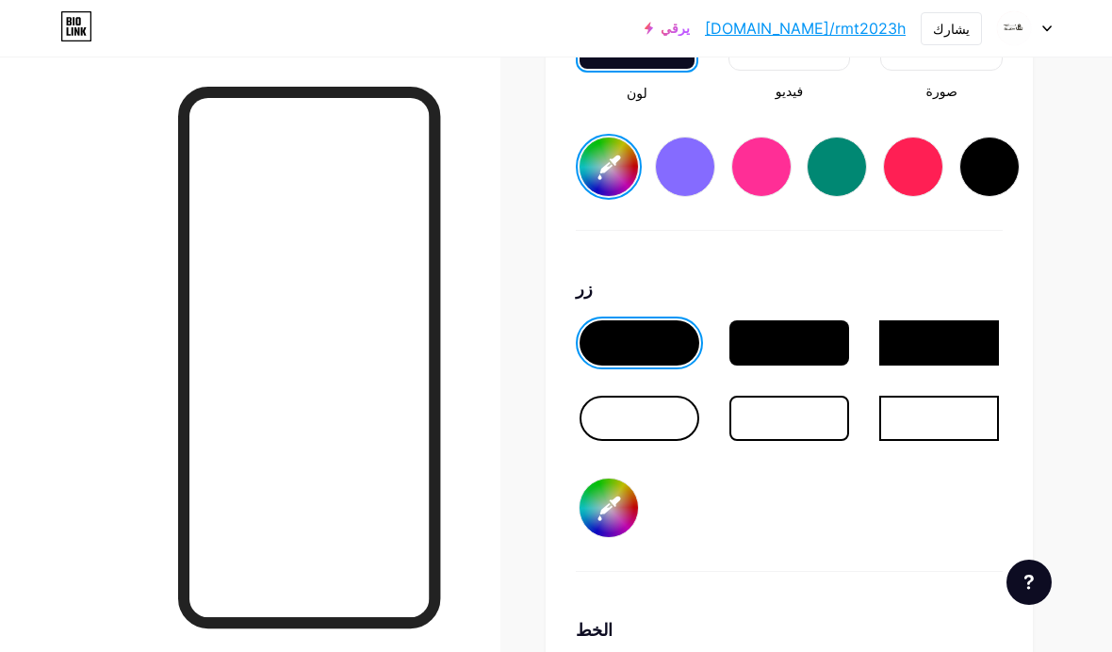
type input "#ffffff"
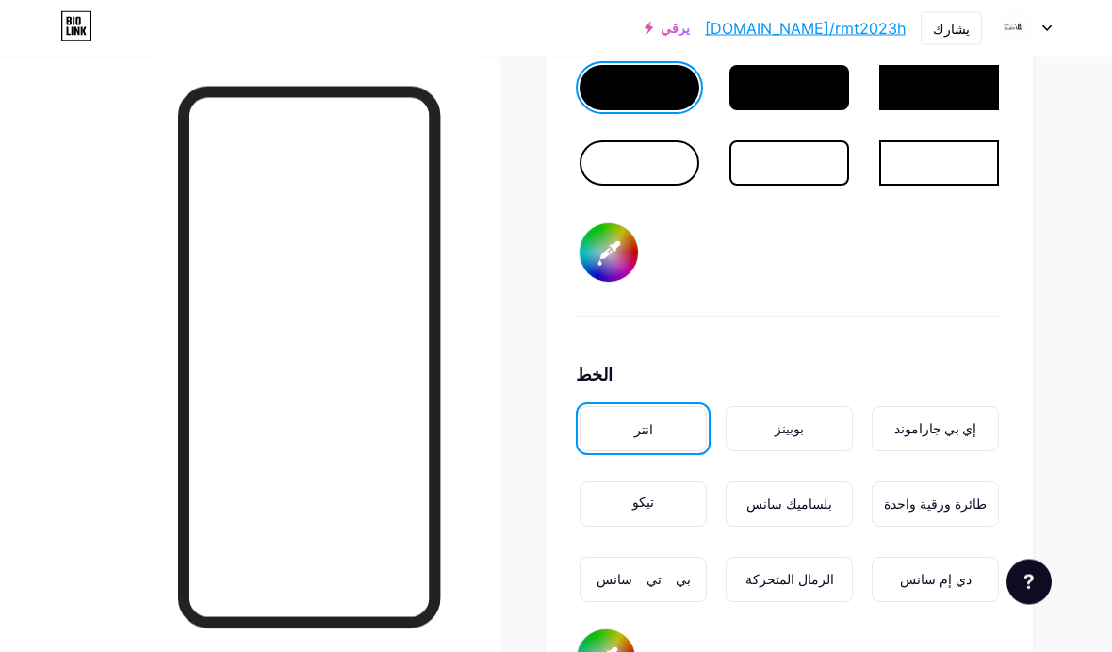
scroll to position [3034, 0]
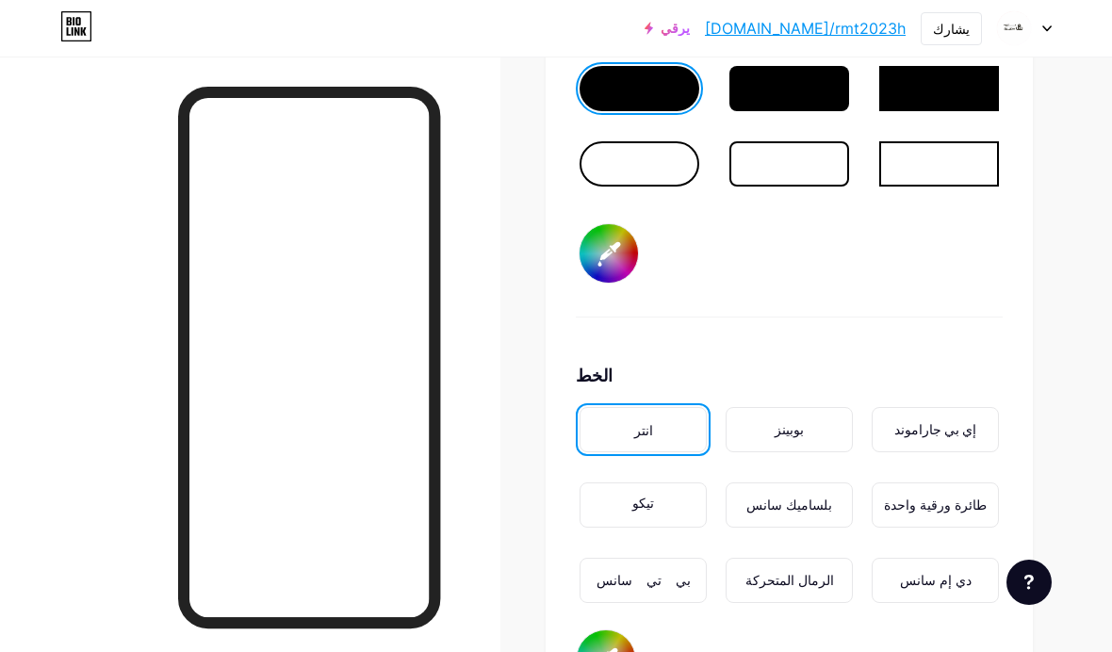
click at [839, 444] on div "بوبينز" at bounding box center [789, 429] width 127 height 45
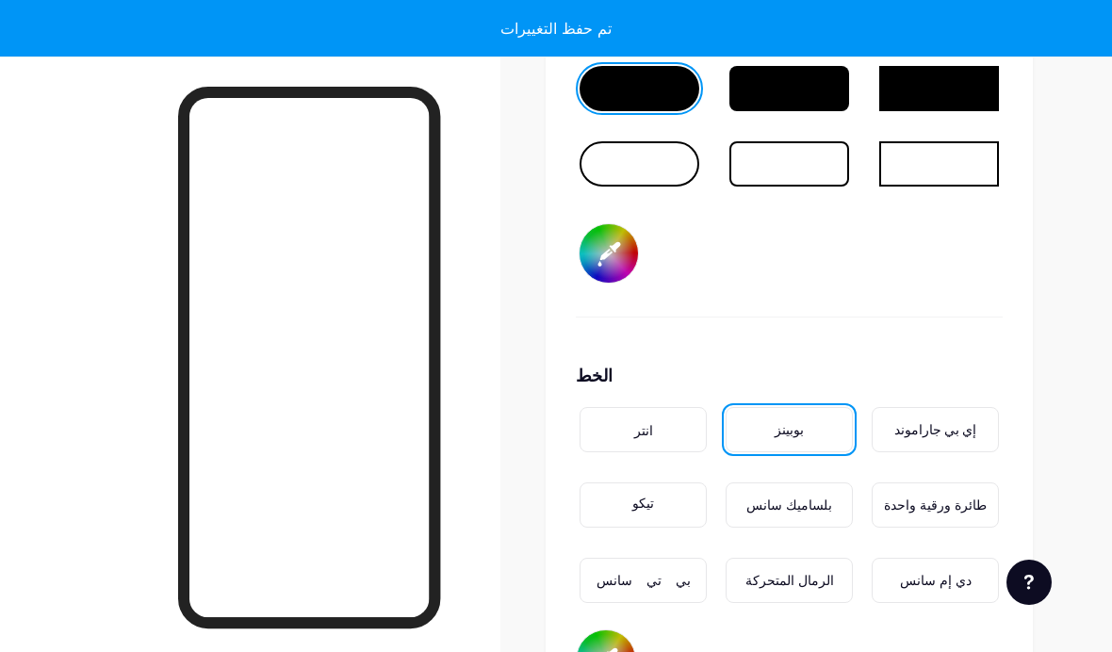
type input "#ffecd4"
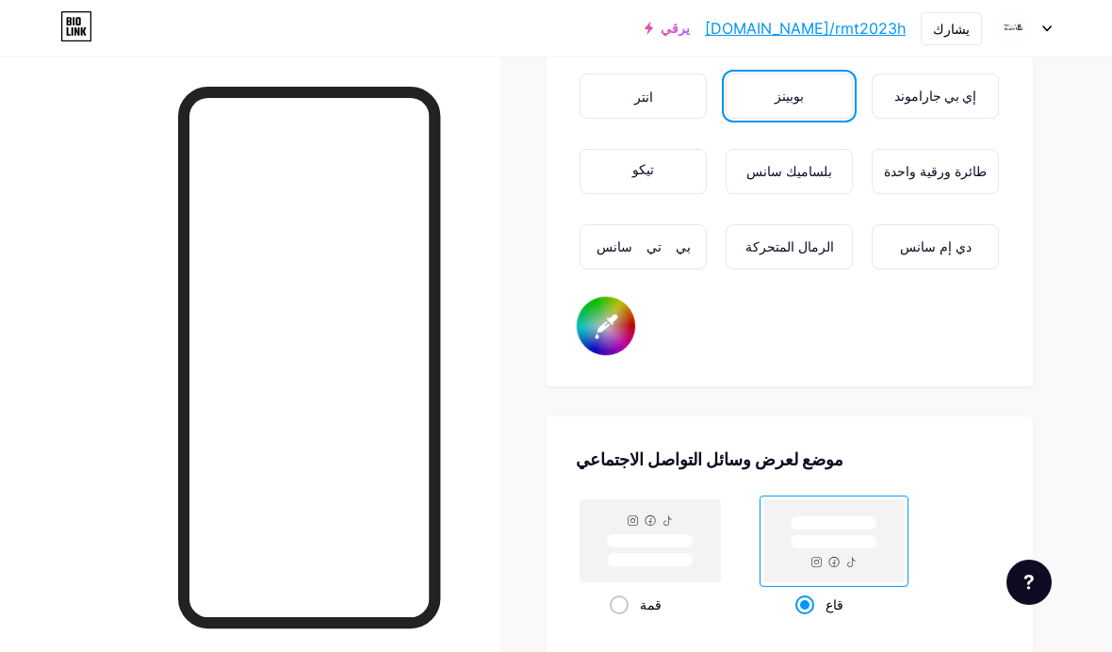
scroll to position [3367, 0]
click at [707, 548] on rect at bounding box center [651, 542] width 140 height 83
click at [622, 623] on input "قمة" at bounding box center [616, 629] width 12 height 12
radio input "true"
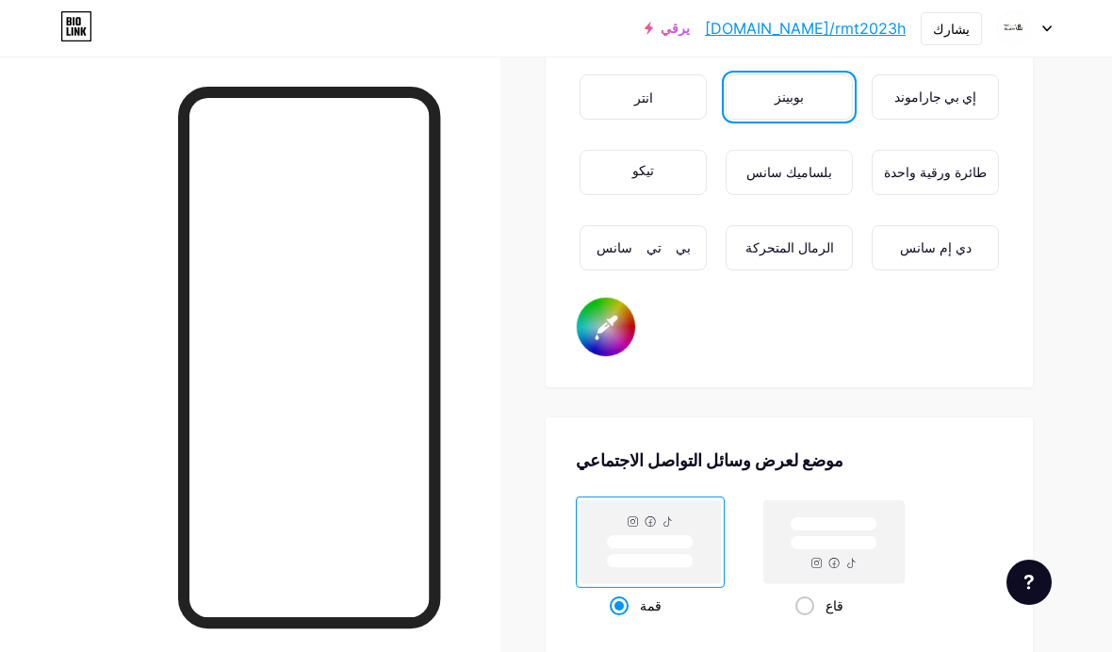
type input "#ffecd4"
click at [818, 545] on rect at bounding box center [834, 543] width 87 height 14
click at [808, 623] on input "قاع" at bounding box center [802, 629] width 12 height 12
radio input "true"
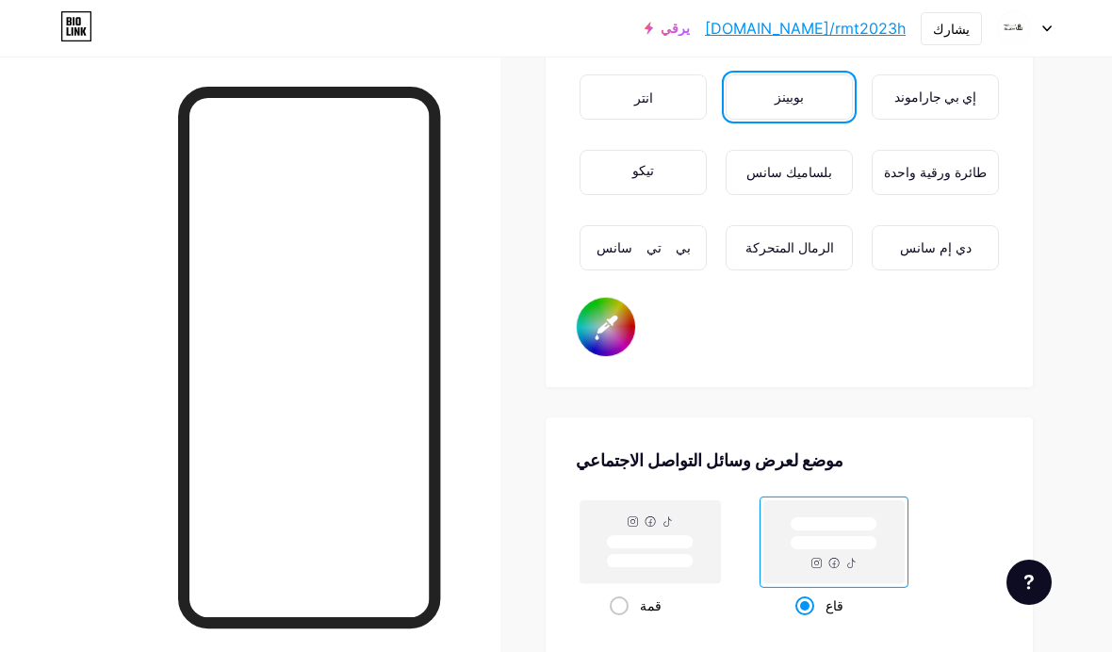
type input "#ffecd4"
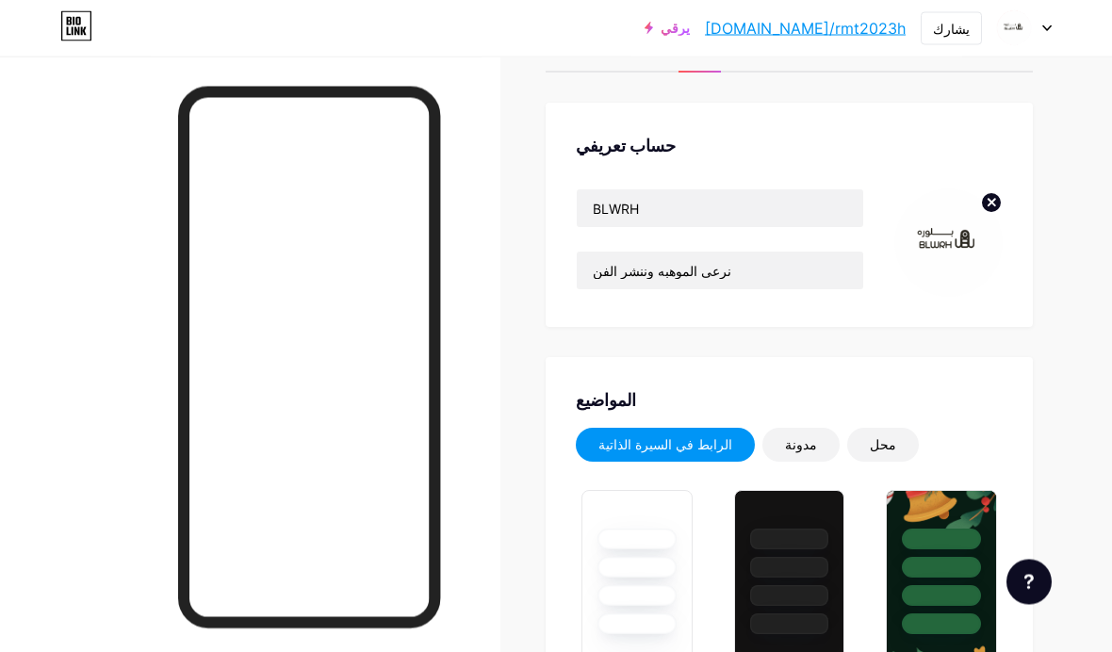
scroll to position [0, 0]
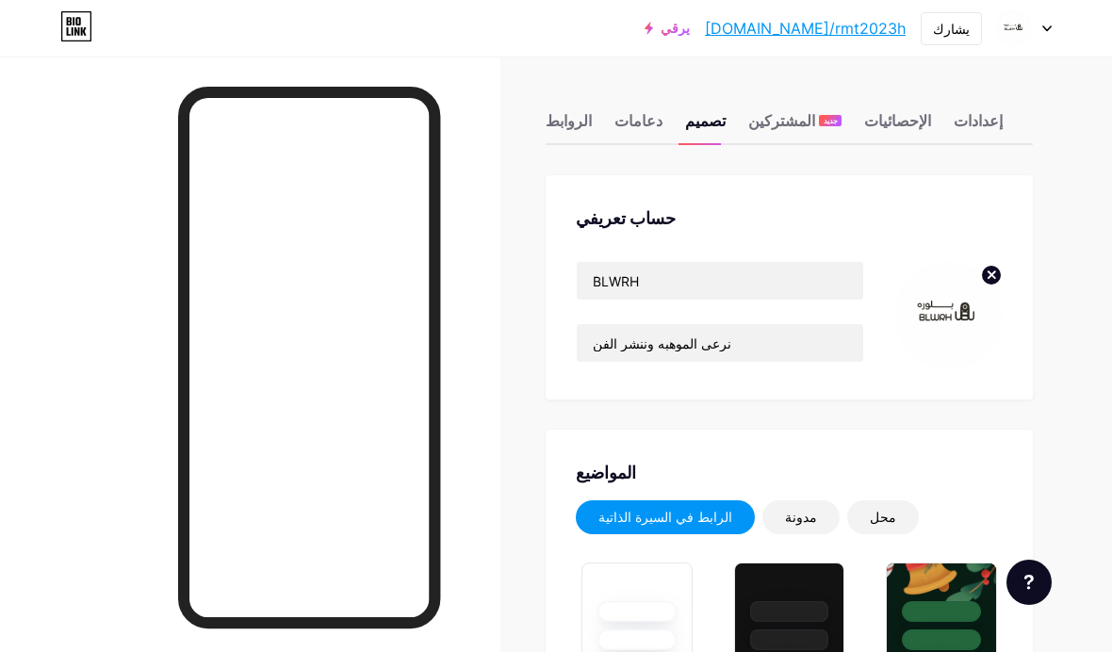
click at [966, 128] on font "إعدادات" at bounding box center [978, 120] width 49 height 19
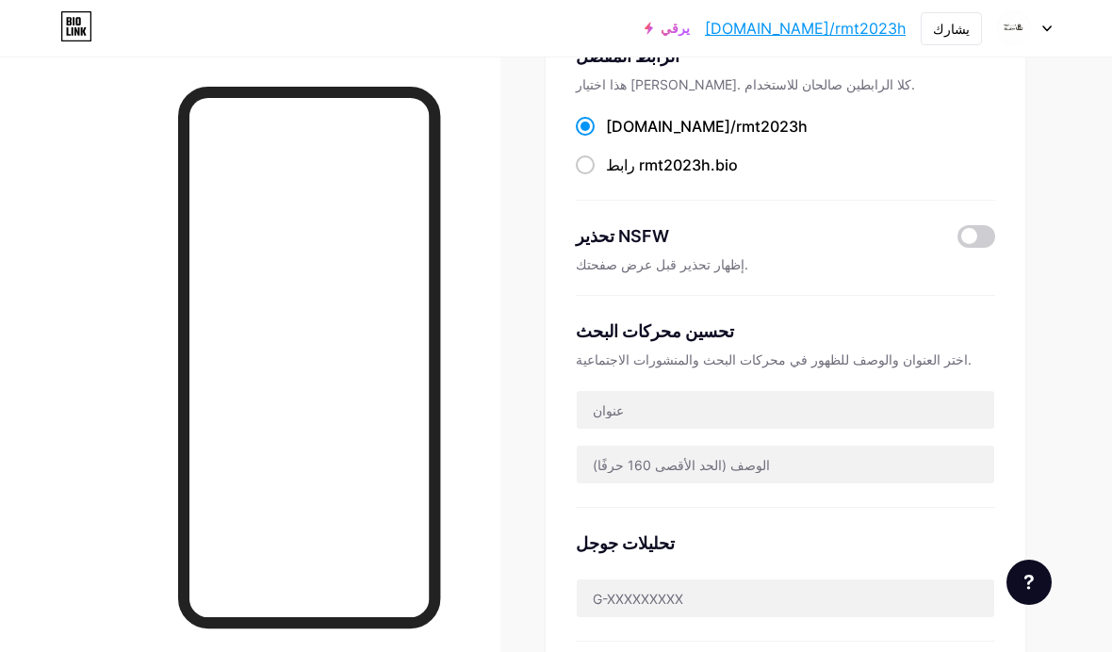
scroll to position [191, 0]
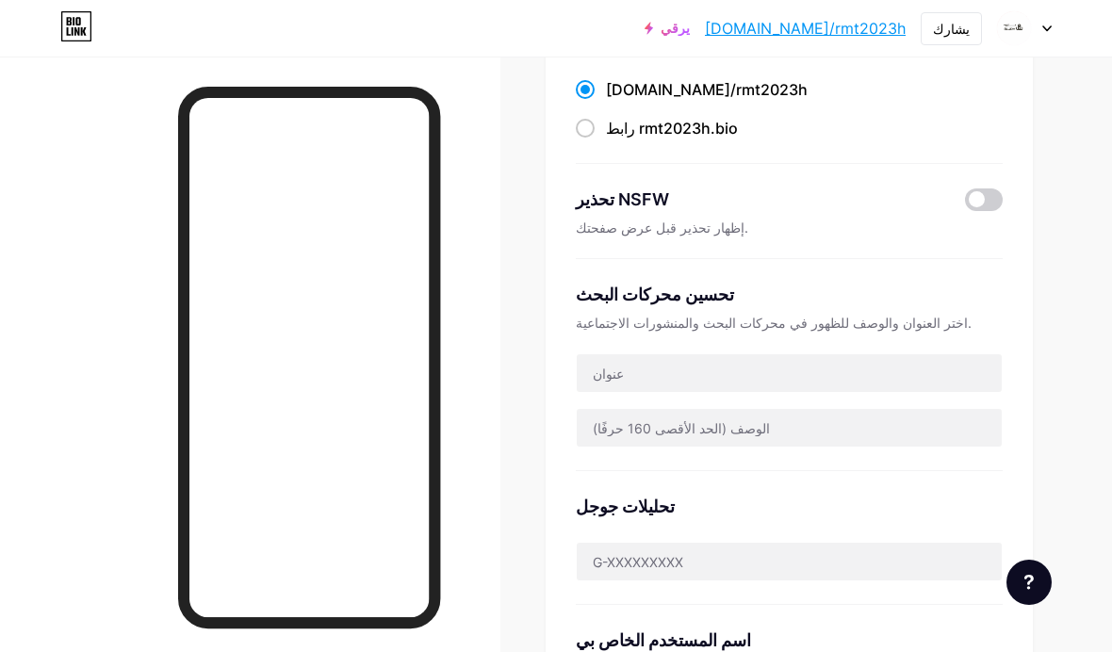
click at [887, 385] on input "text" at bounding box center [789, 373] width 425 height 38
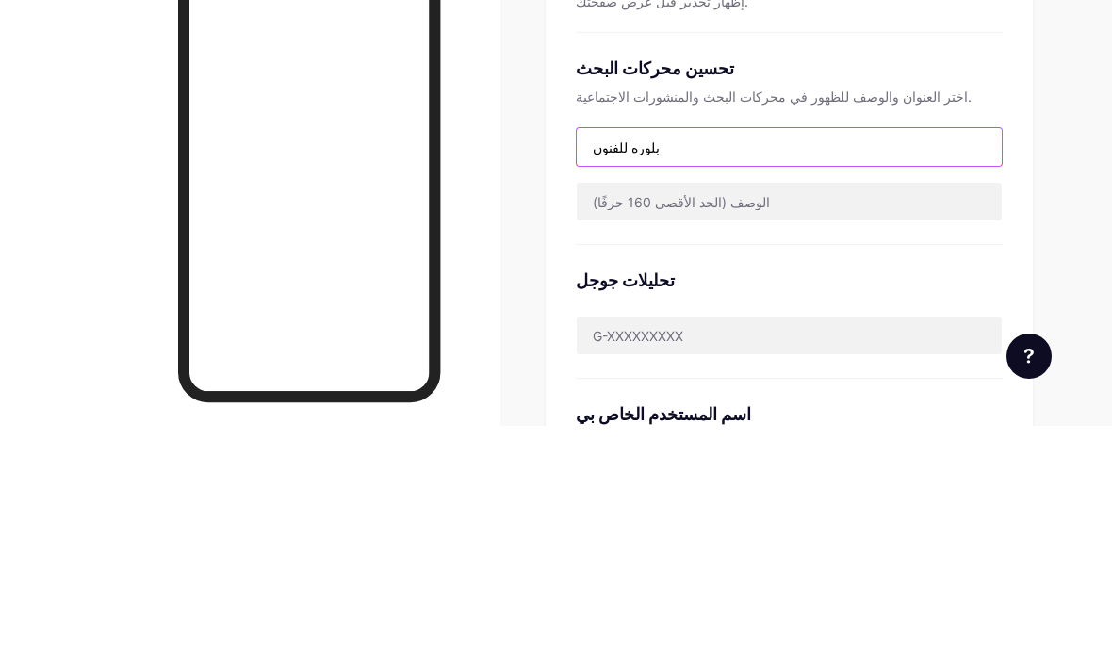
type input "بلوره للفنون"
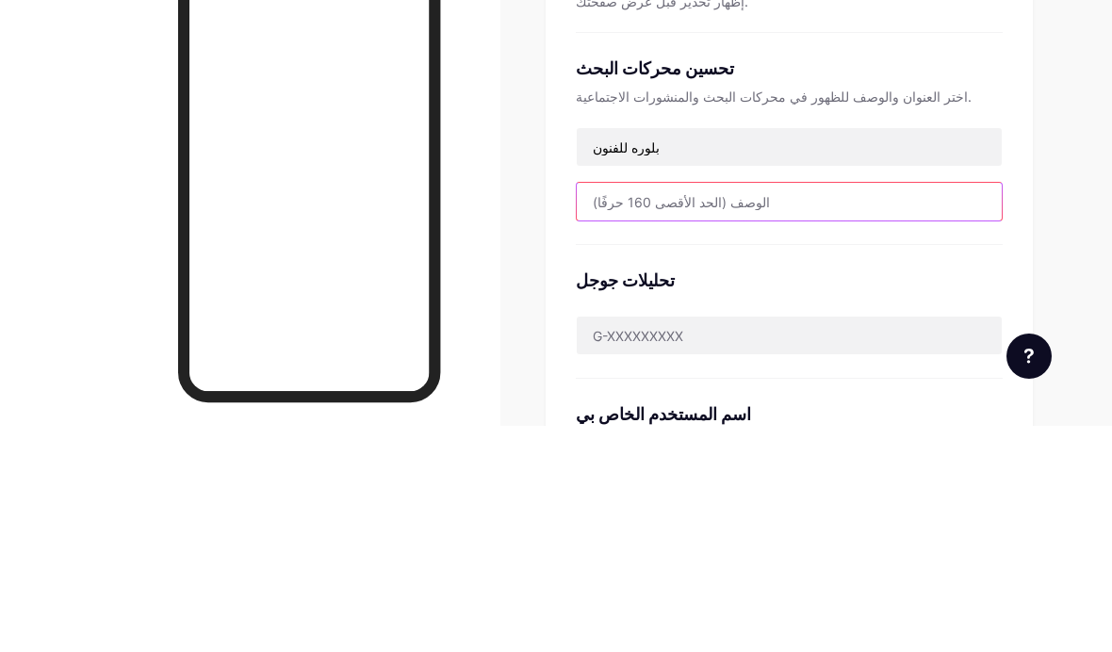
click at [734, 409] on input "text" at bounding box center [789, 428] width 425 height 38
type input "نرعى الموهبه وننشر الفن"
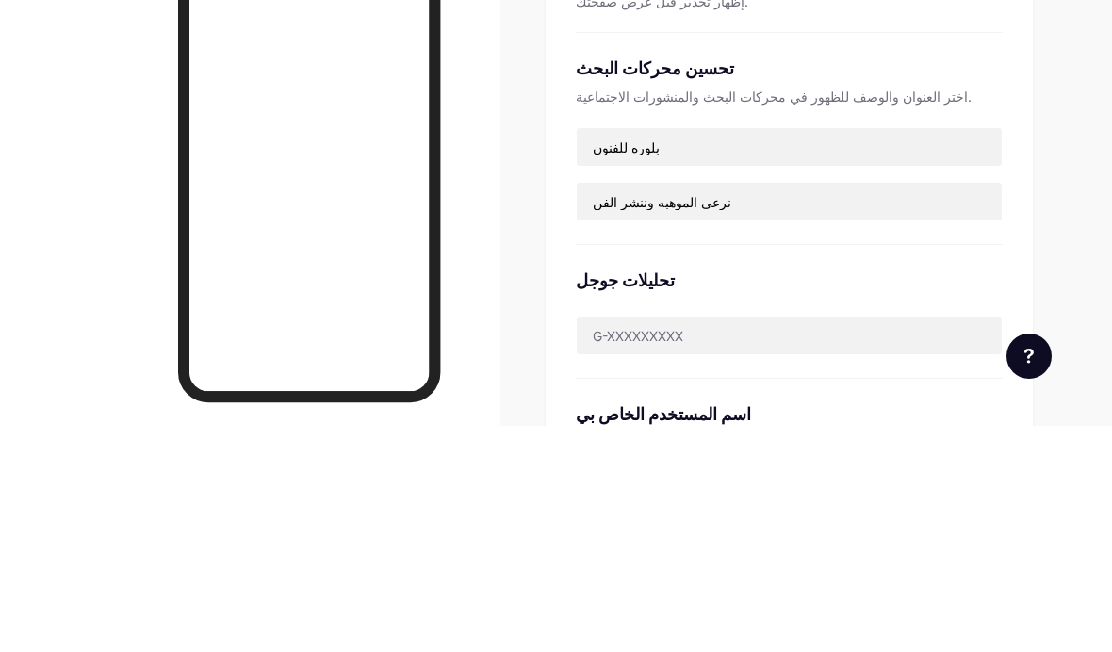
click at [780, 471] on div "تحليلات جوجل" at bounding box center [789, 538] width 427 height 134
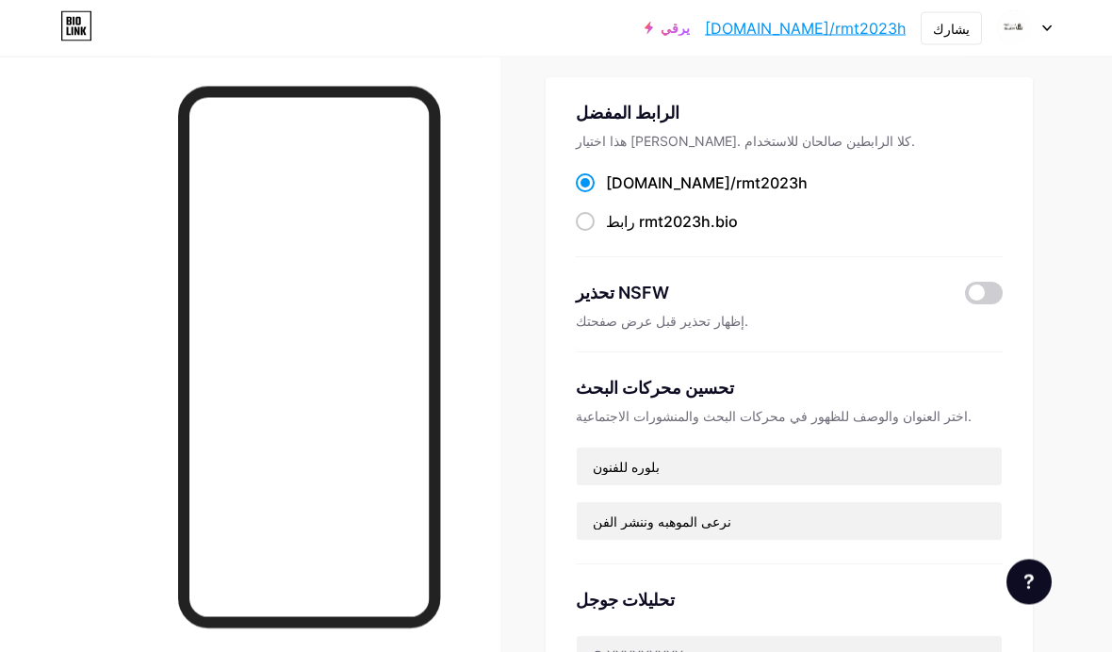
scroll to position [0, 0]
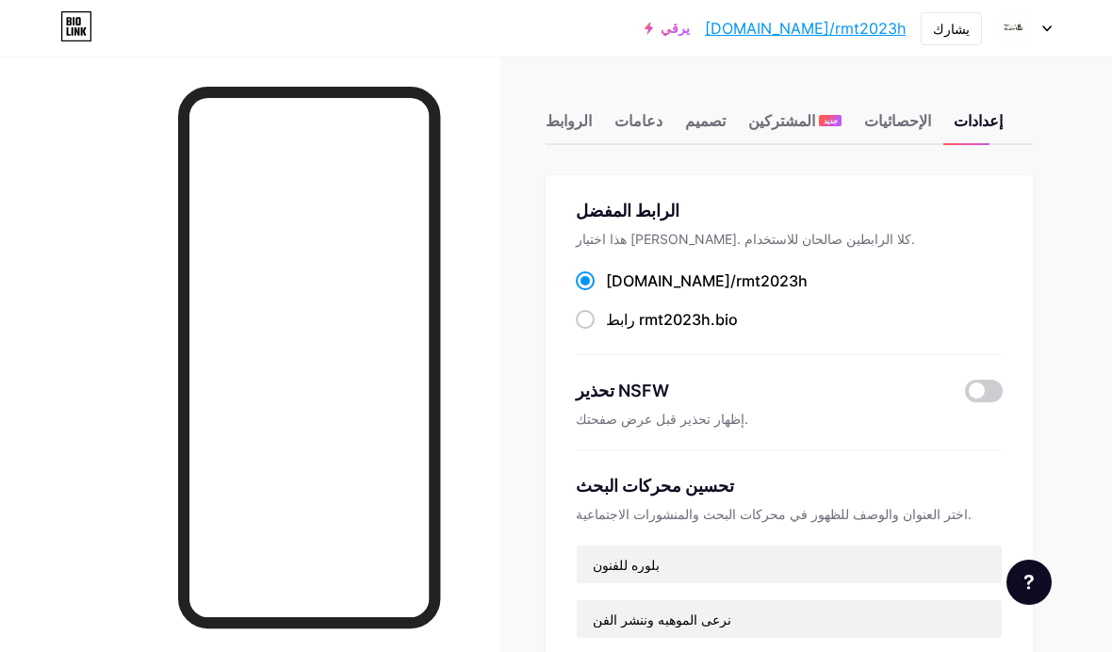
click at [580, 120] on font "الروابط" at bounding box center [569, 120] width 46 height 19
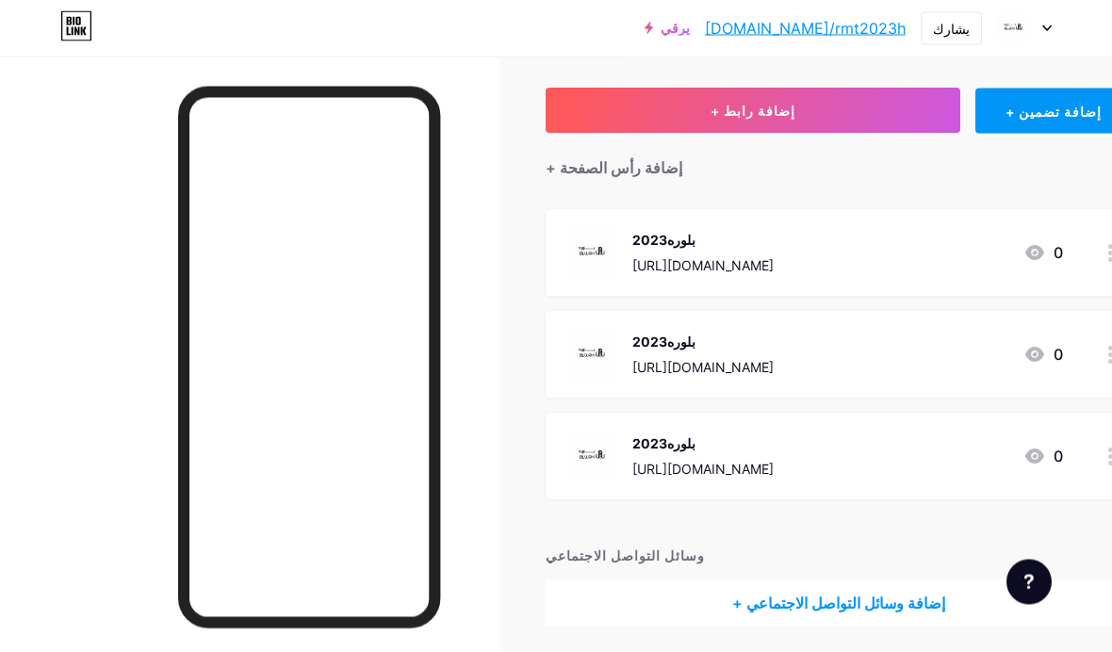
scroll to position [154, 0]
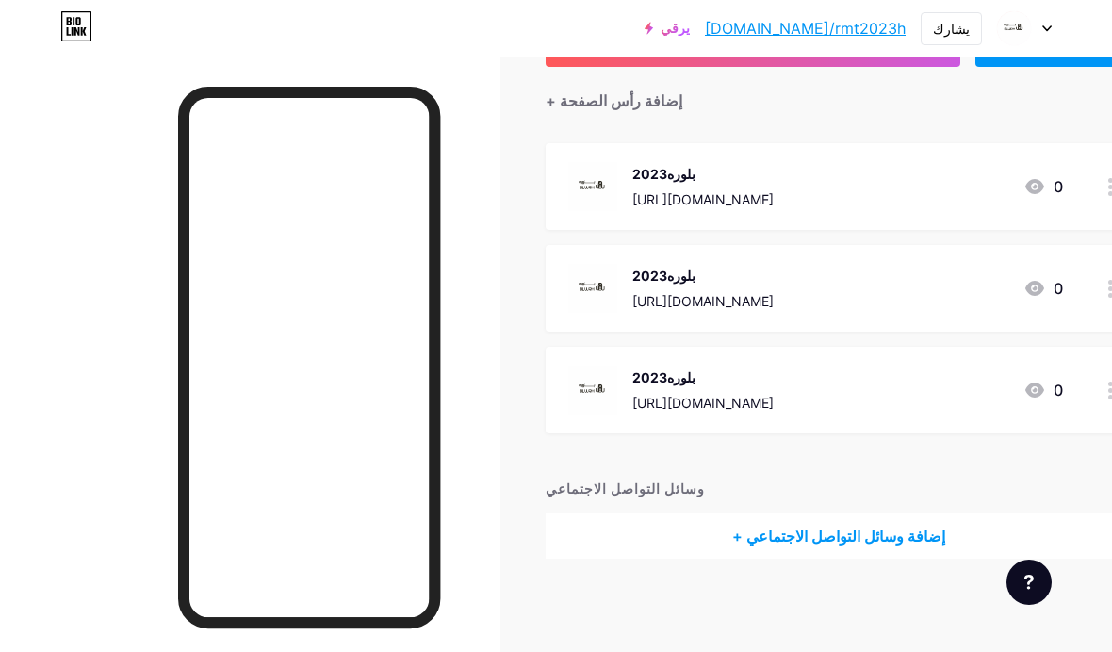
click at [919, 194] on div "بلوره2023 [URL][DOMAIN_NAME] 0" at bounding box center [815, 186] width 495 height 49
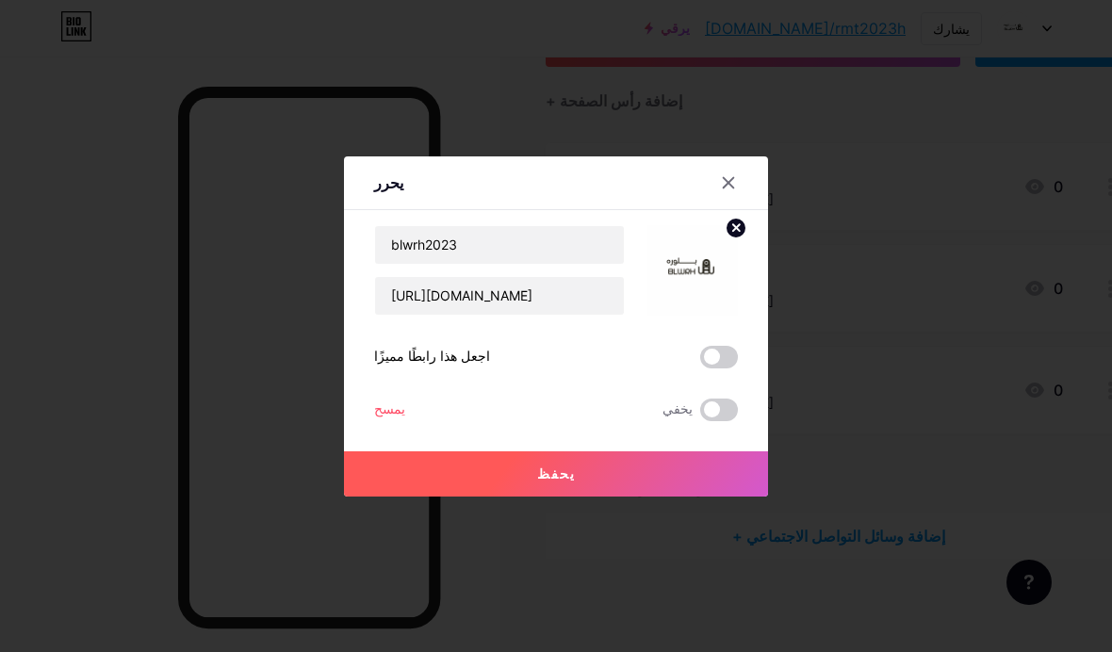
click at [710, 421] on span at bounding box center [719, 410] width 38 height 23
click at [700, 415] on input "checkbox" at bounding box center [700, 415] width 0 height 0
click at [708, 497] on button "يحفظ" at bounding box center [556, 474] width 424 height 45
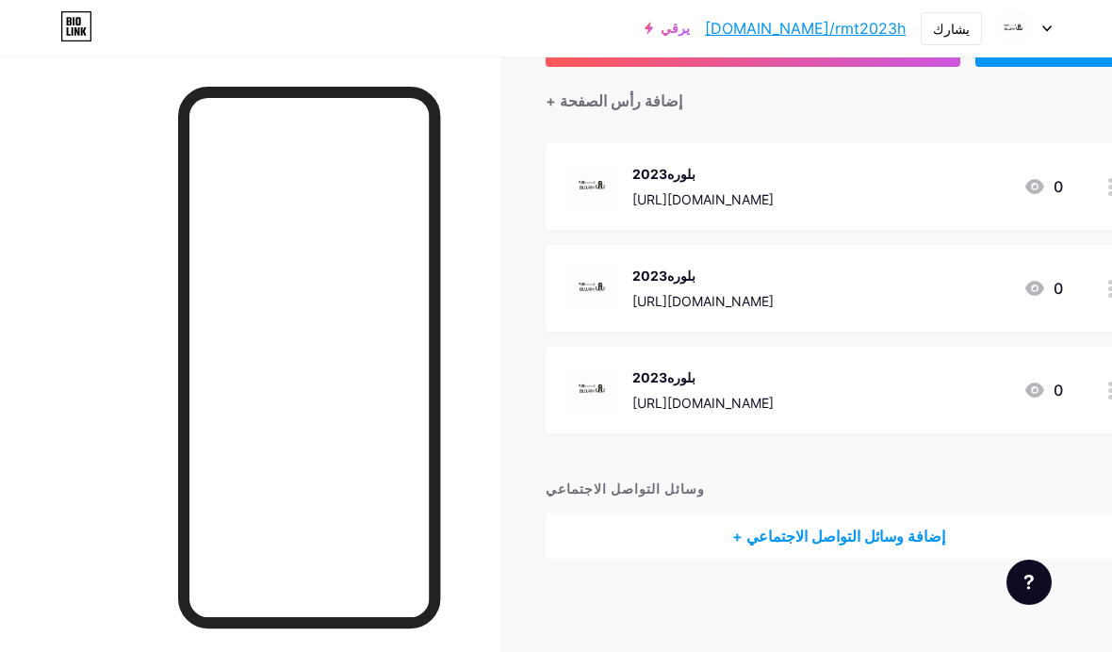
click at [871, 187] on div "بلوره2023 [URL][DOMAIN_NAME] 0" at bounding box center [815, 186] width 495 height 49
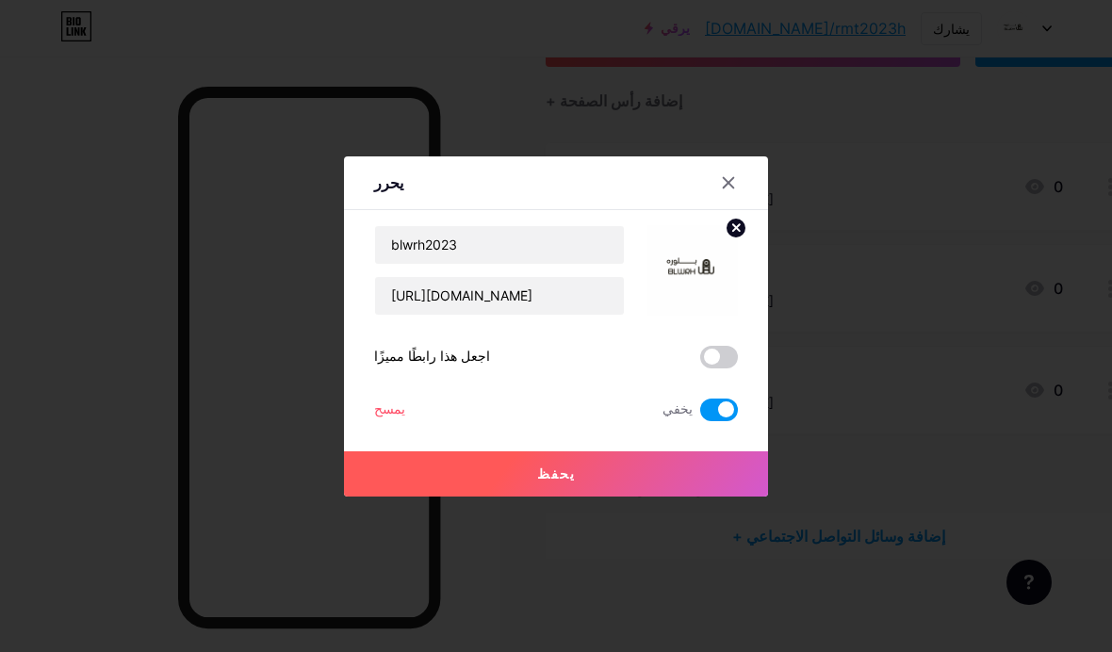
click at [714, 421] on span at bounding box center [719, 410] width 38 height 23
click at [700, 415] on input "checkbox" at bounding box center [700, 415] width 0 height 0
click at [736, 200] on div at bounding box center [729, 183] width 34 height 34
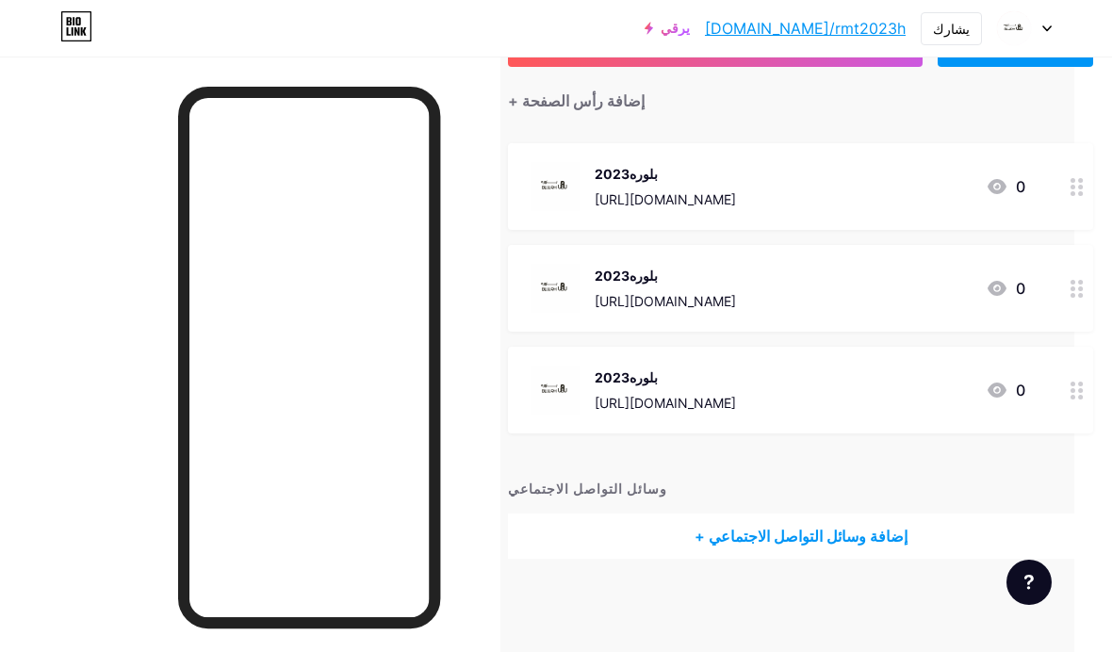
scroll to position [154, 42]
click at [877, 180] on div "بلوره2023 [URL][DOMAIN_NAME] 0" at bounding box center [773, 186] width 495 height 49
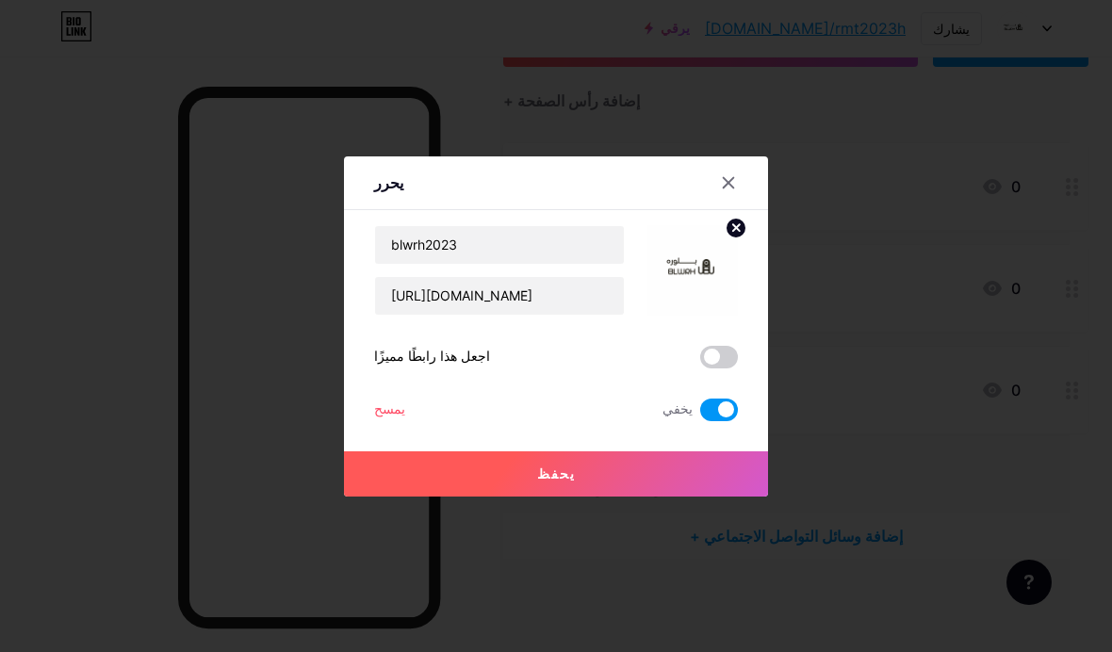
click at [391, 194] on div "يحرر" at bounding box center [388, 183] width 29 height 23
click at [381, 194] on div "يحرر" at bounding box center [388, 183] width 29 height 23
click at [383, 192] on font "يحرر" at bounding box center [388, 182] width 29 height 19
click at [396, 192] on font "يحرر" at bounding box center [388, 182] width 29 height 19
click at [386, 192] on font "يحرر" at bounding box center [388, 182] width 29 height 19
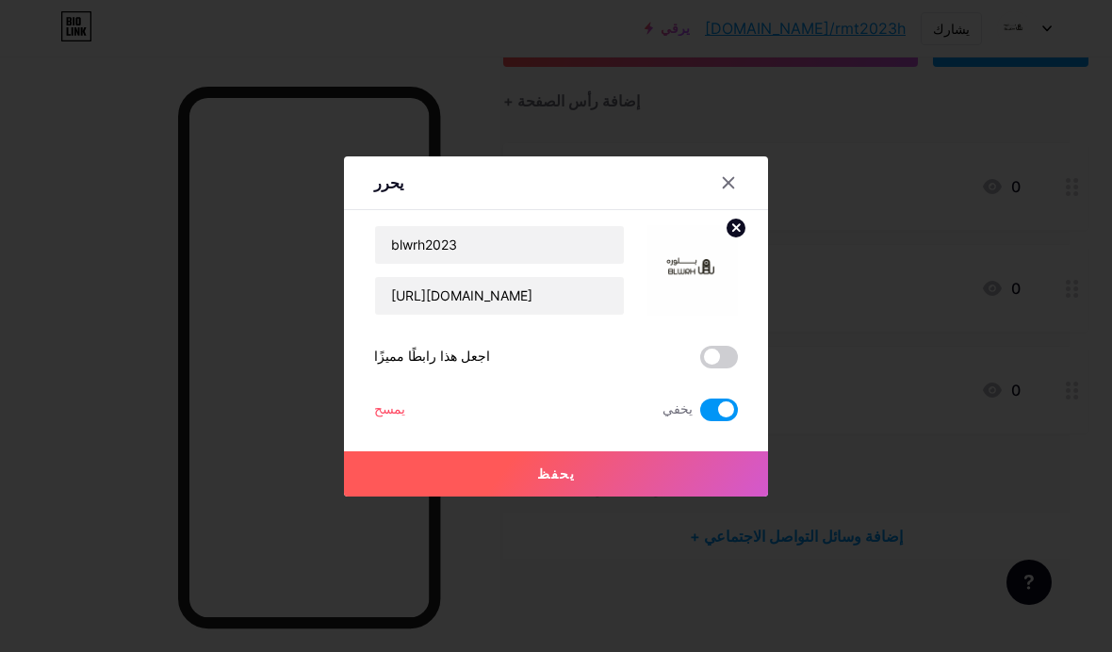
click at [372, 210] on div "يحرر" at bounding box center [556, 188] width 424 height 44
click at [370, 436] on div "يحرر محتوى يوتيوب تشغيل فيديو اليوتيوب دون مغادرة صفحتك. يضيف [GEOGRAPHIC_DATA]…" at bounding box center [556, 326] width 424 height 340
click at [726, 421] on span at bounding box center [719, 410] width 38 height 23
click at [700, 415] on input "checkbox" at bounding box center [700, 415] width 0 height 0
click at [377, 417] on font "يمسح" at bounding box center [389, 409] width 31 height 16
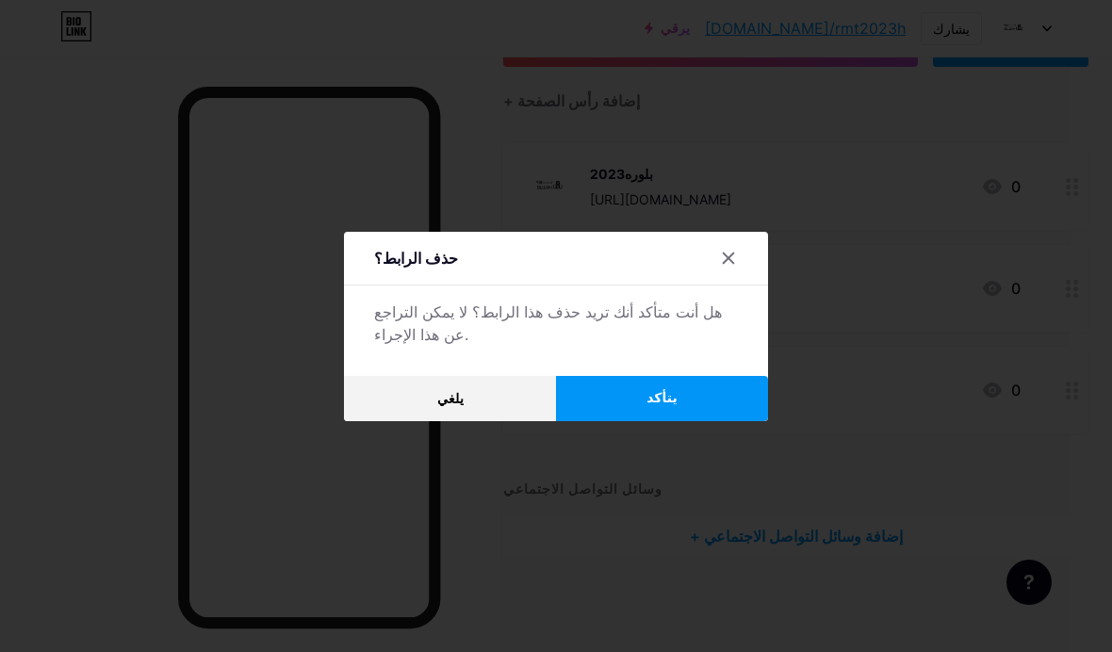
click at [726, 421] on button "يتأكد" at bounding box center [662, 398] width 212 height 45
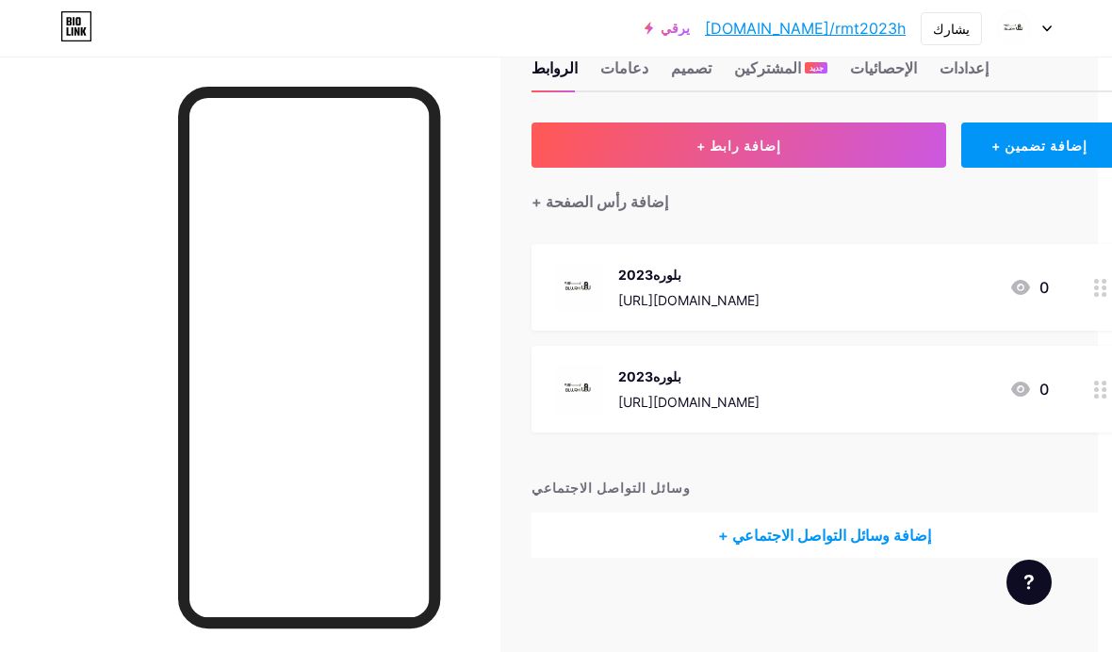
scroll to position [77, 17]
click at [676, 480] on font "وسائل التواصل الاجتماعي" at bounding box center [608, 488] width 159 height 16
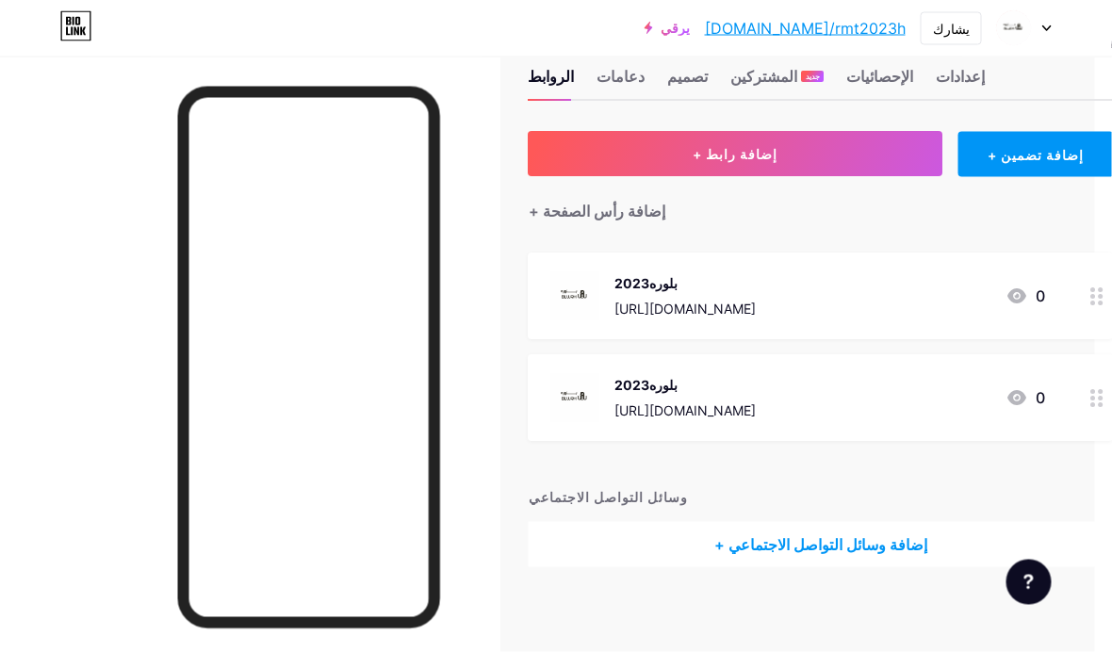
scroll to position [0, 17]
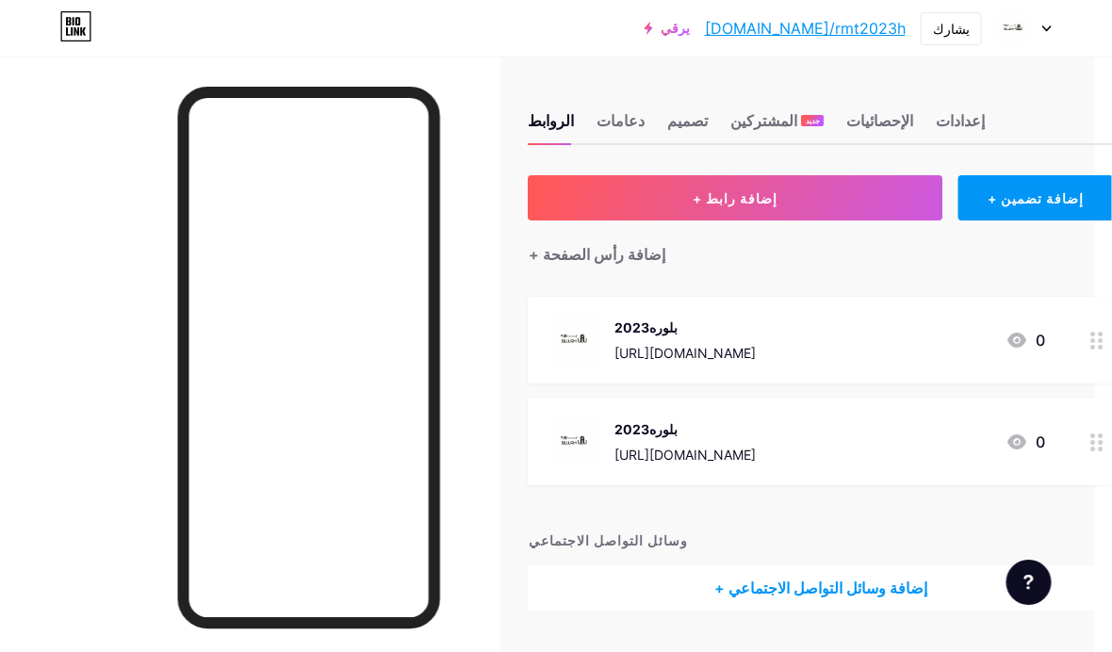
click at [692, 323] on div "بلوره2023" at bounding box center [686, 328] width 141 height 20
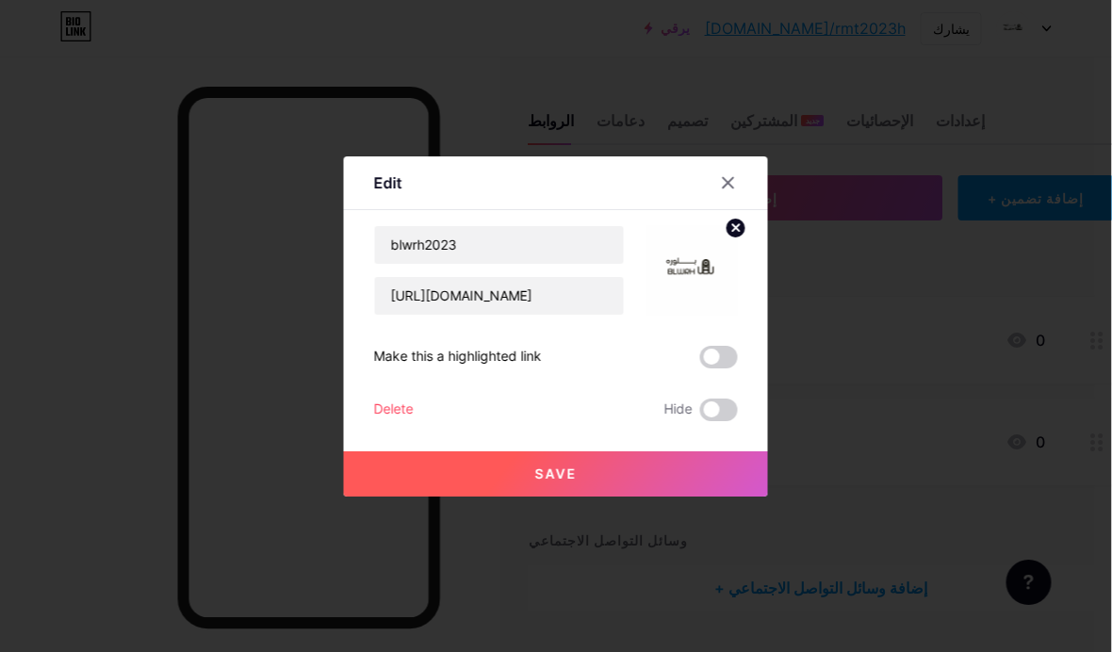
scroll to position [0, 18]
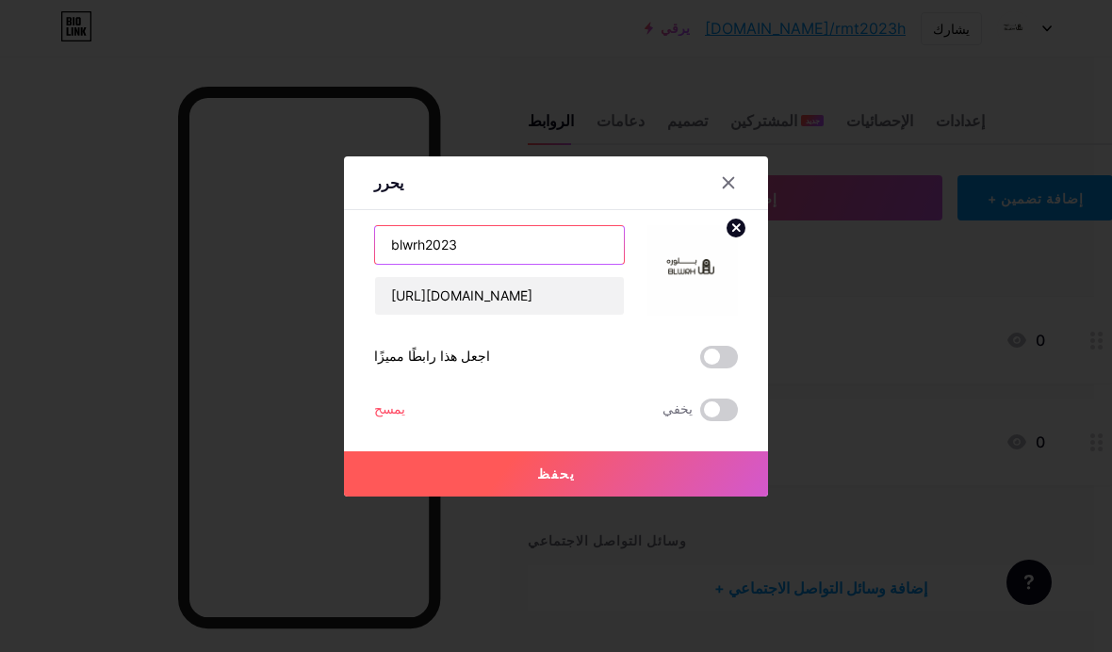
click at [592, 264] on input "blwrh2023" at bounding box center [499, 245] width 249 height 38
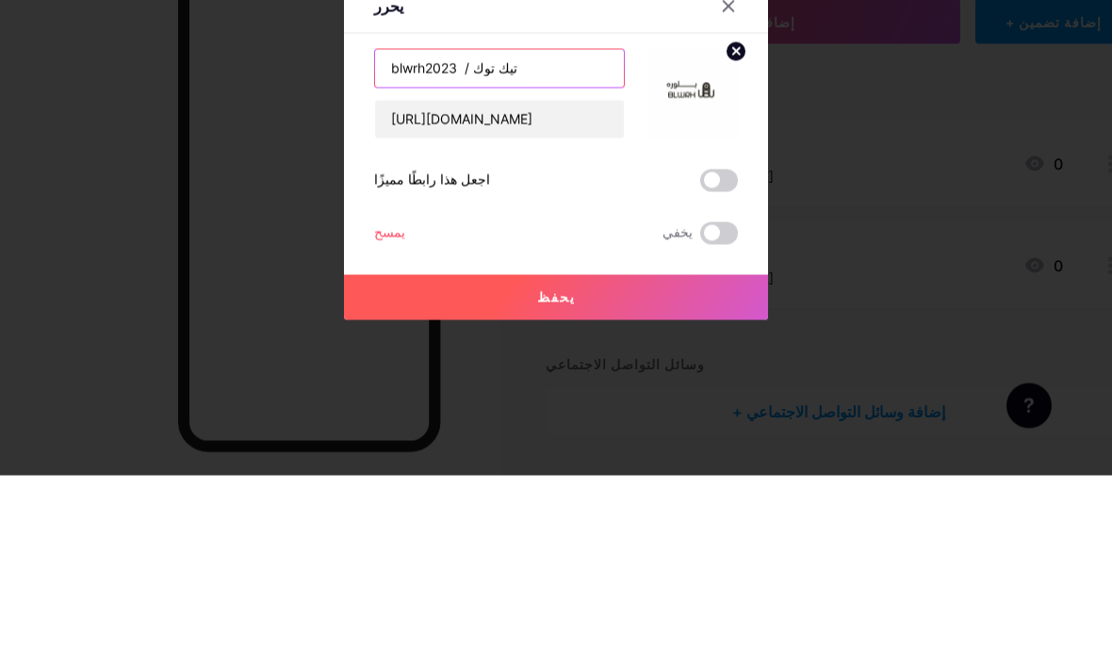
type input "blwrh2023 / تيك توك"
click at [909, 151] on div at bounding box center [556, 326] width 1112 height 652
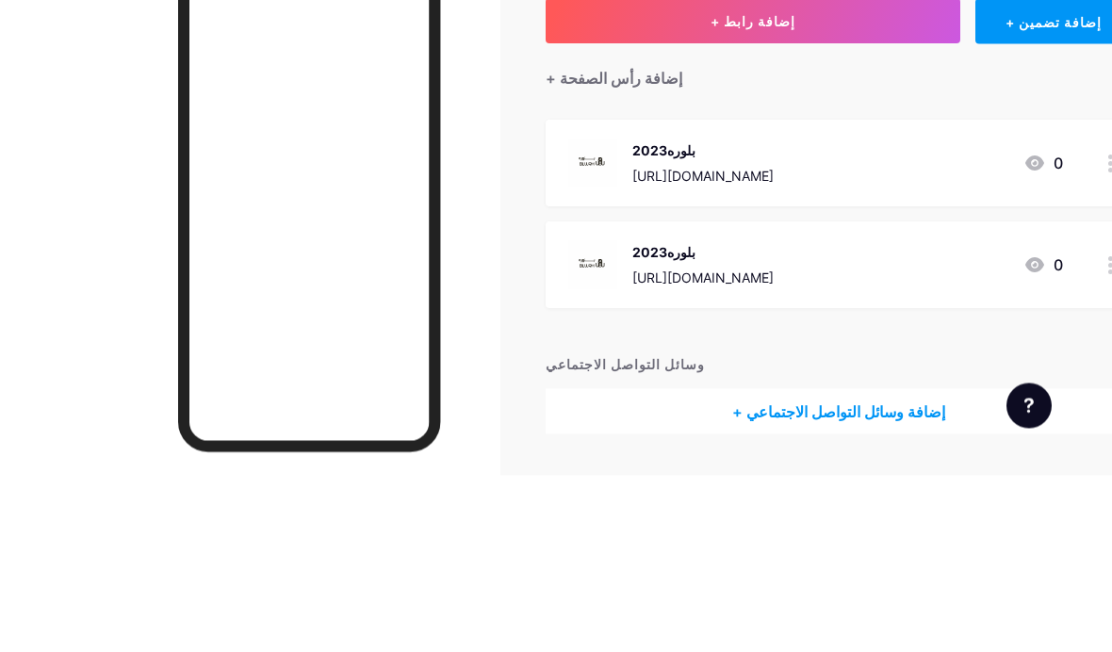
scroll to position [77, 0]
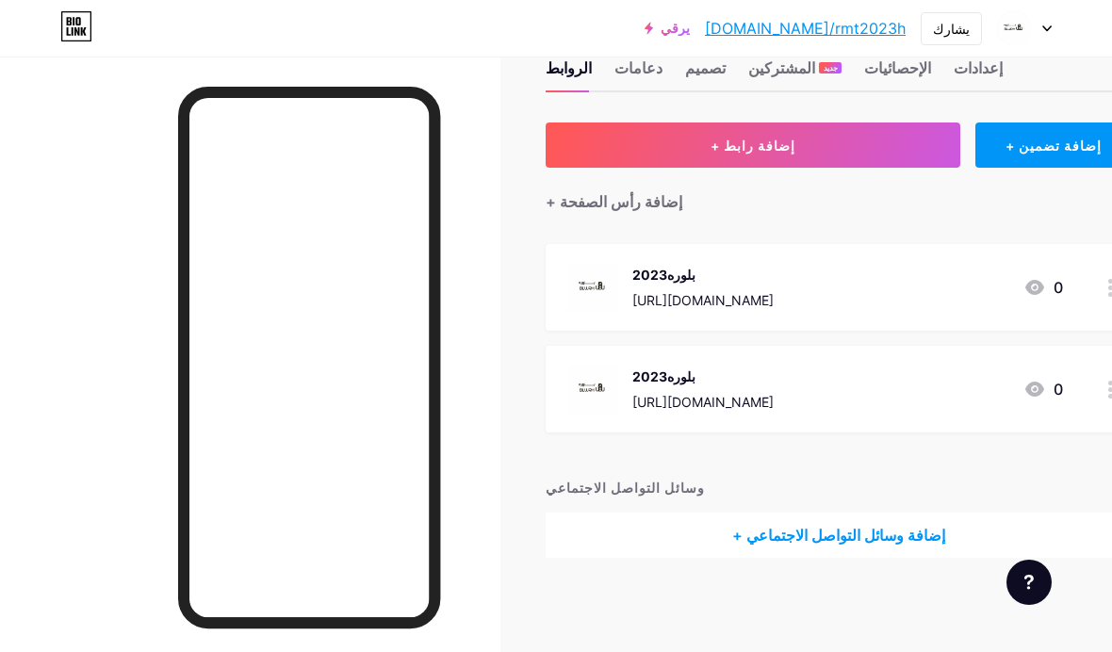
click at [774, 292] on font "[URL][DOMAIN_NAME]" at bounding box center [703, 300] width 141 height 16
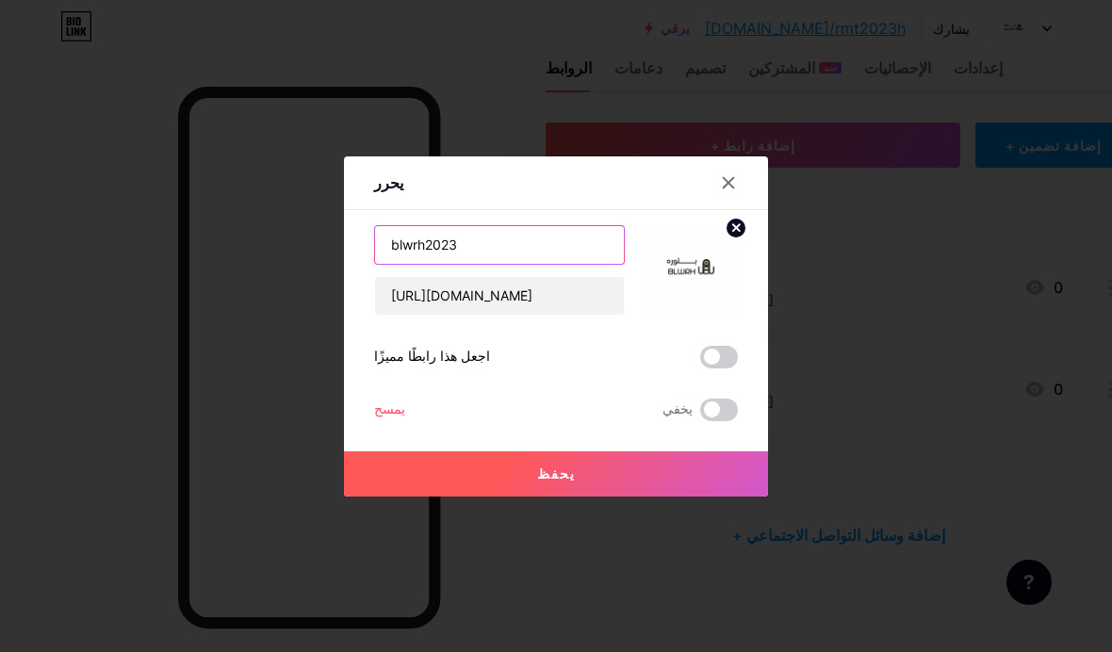
click at [555, 264] on input "blwrh2023" at bounding box center [499, 245] width 249 height 38
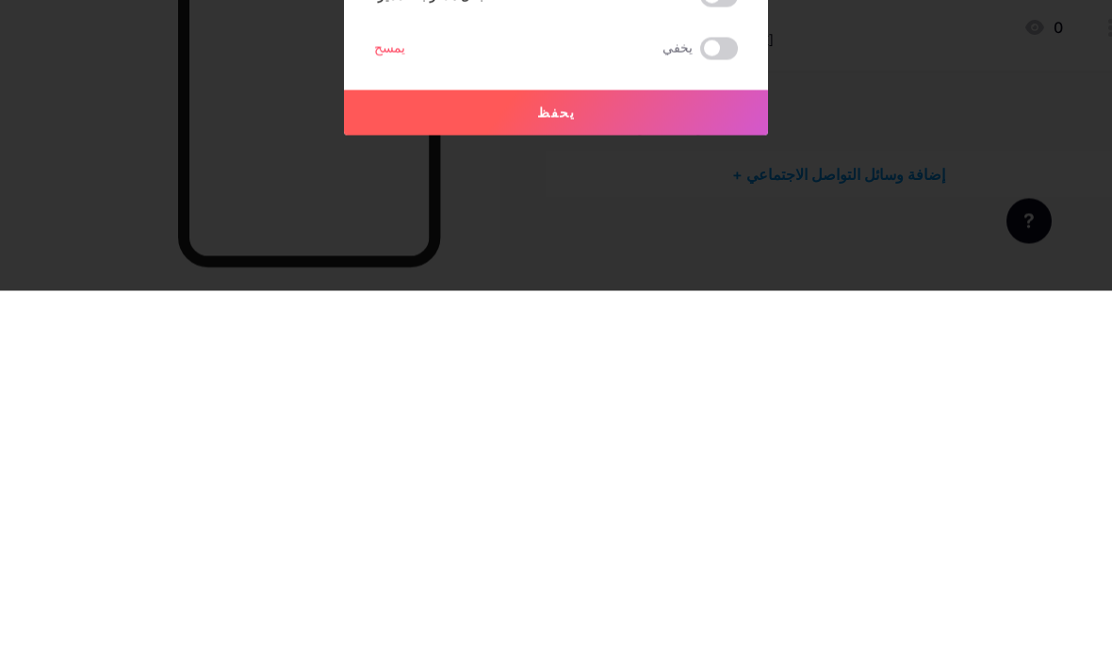
type input "blwrh2023 | تيك توك"
click at [566, 466] on font "يحفظ" at bounding box center [556, 474] width 39 height 16
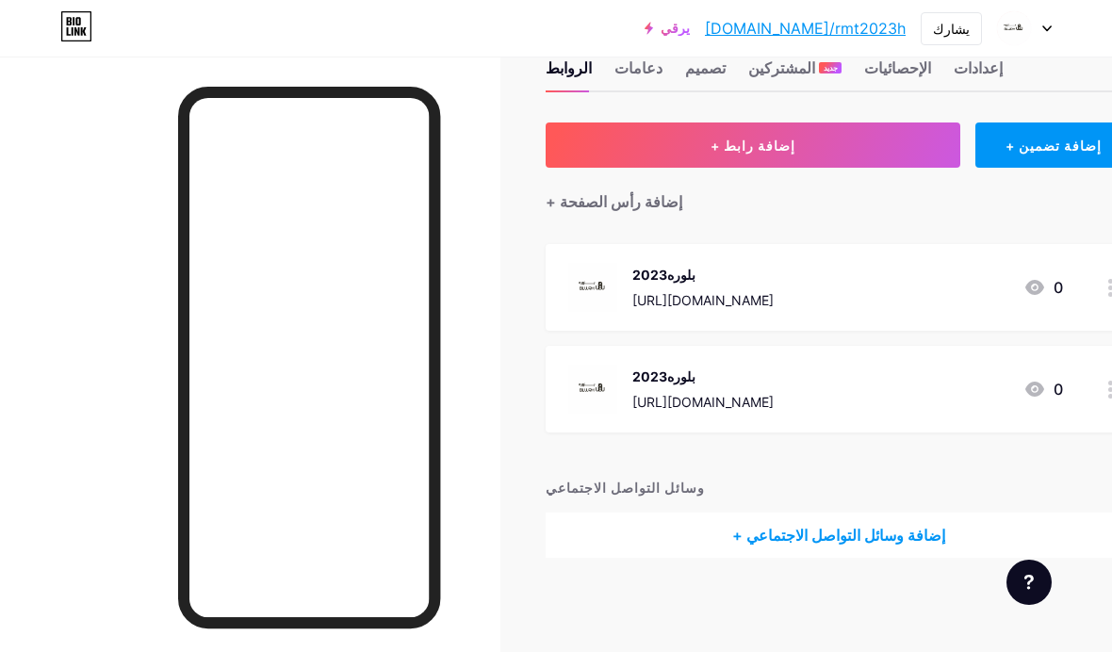
click at [704, 394] on font "[URL][DOMAIN_NAME]" at bounding box center [703, 402] width 141 height 16
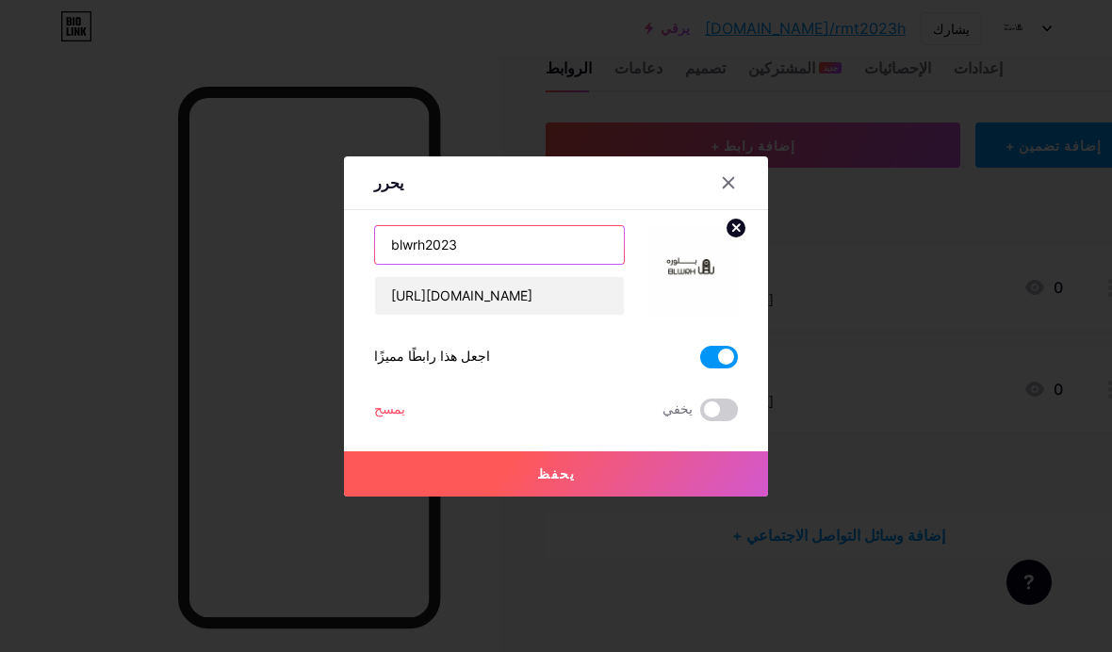
click at [566, 264] on input "blwrh2023" at bounding box center [499, 245] width 249 height 38
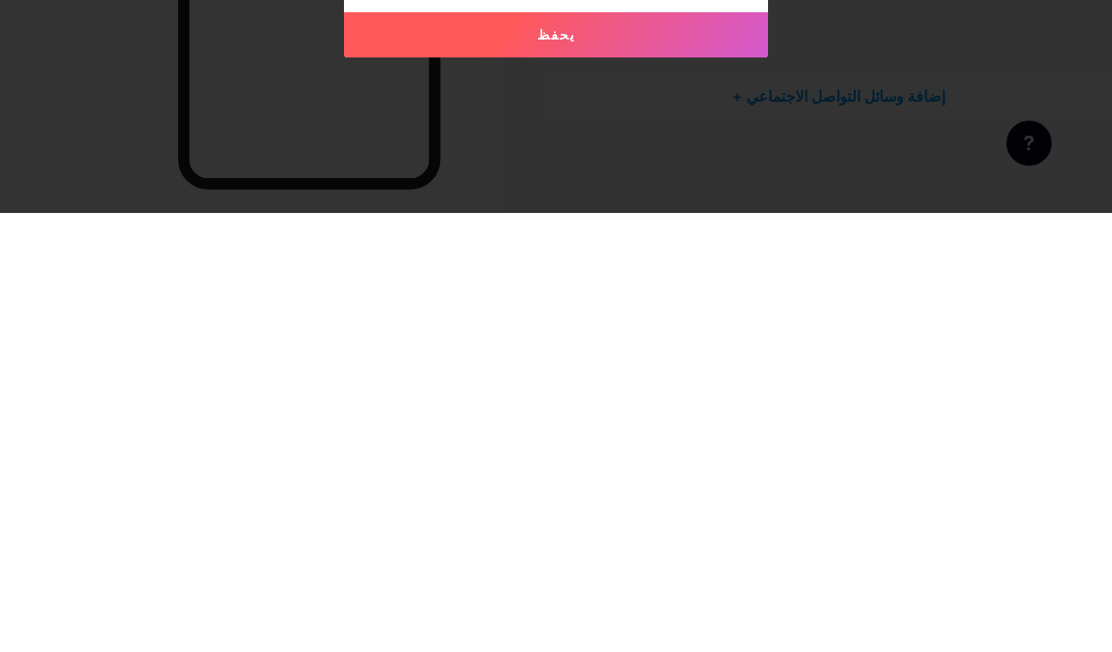
type input "blwrh2023 | واتساب"
click at [605, 452] on button "يحفظ" at bounding box center [556, 474] width 424 height 45
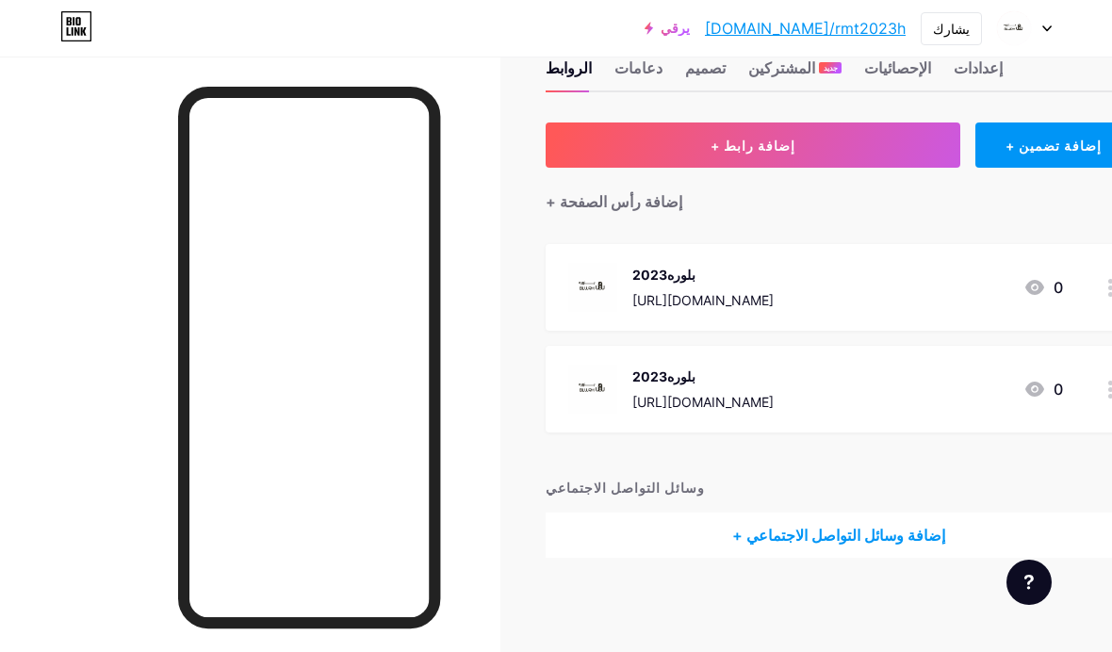
click at [869, 34] on font "[DOMAIN_NAME]/rmt2023h" at bounding box center [805, 28] width 201 height 19
